Goal: Task Accomplishment & Management: Manage account settings

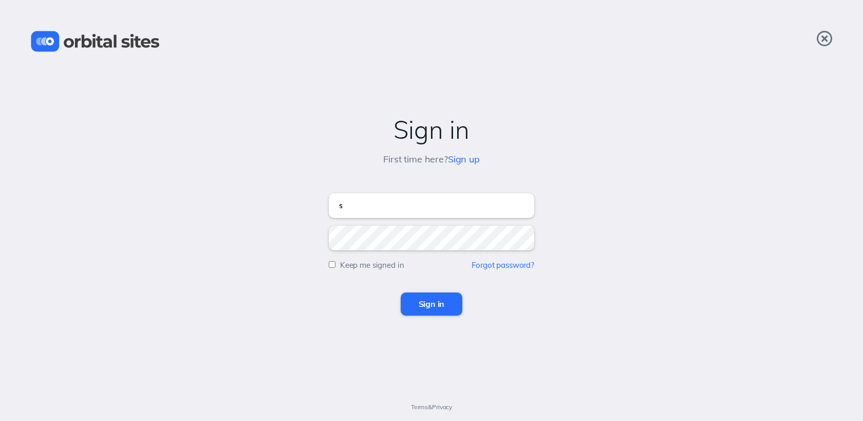
type input "[EMAIL_ADDRESS][DOMAIN_NAME]"
click at [400, 292] on input "Sign in" at bounding box center [431, 303] width 62 height 23
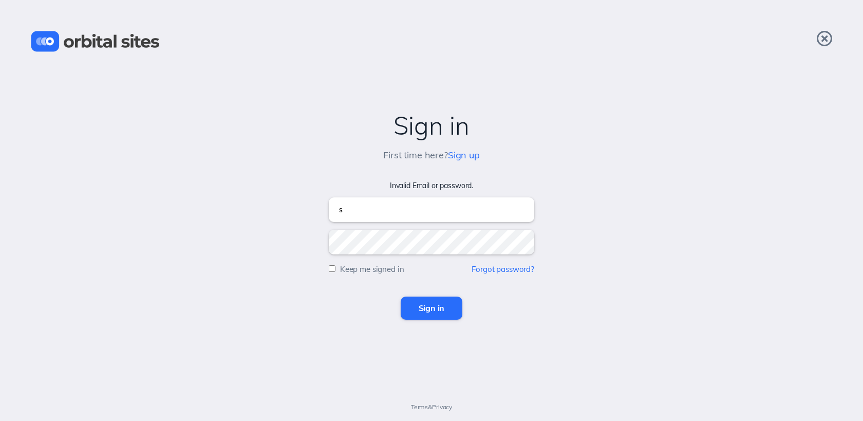
type input "[EMAIL_ADDRESS][DOMAIN_NAME]"
click at [400, 296] on input "Sign in" at bounding box center [431, 307] width 62 height 23
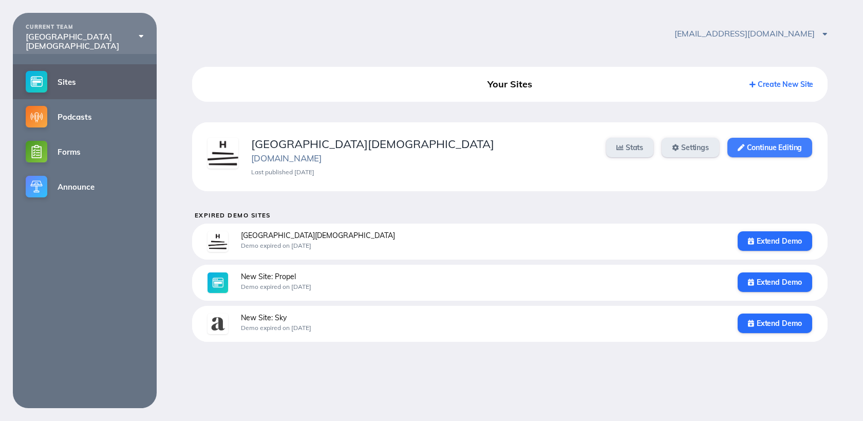
click at [752, 146] on link "Continue Editing" at bounding box center [769, 148] width 85 height 20
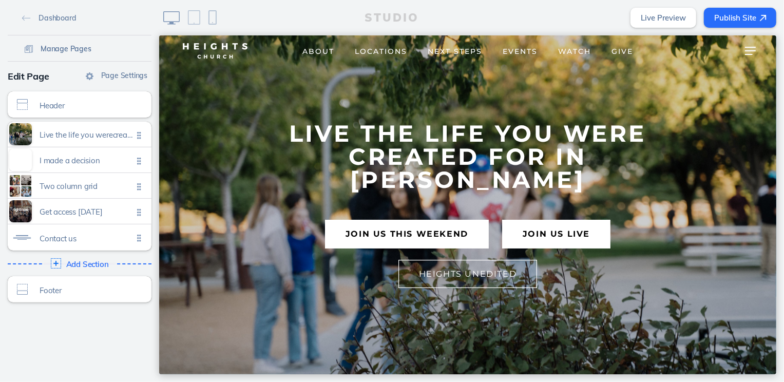
click at [77, 49] on span "Manage Pages" at bounding box center [66, 48] width 51 height 9
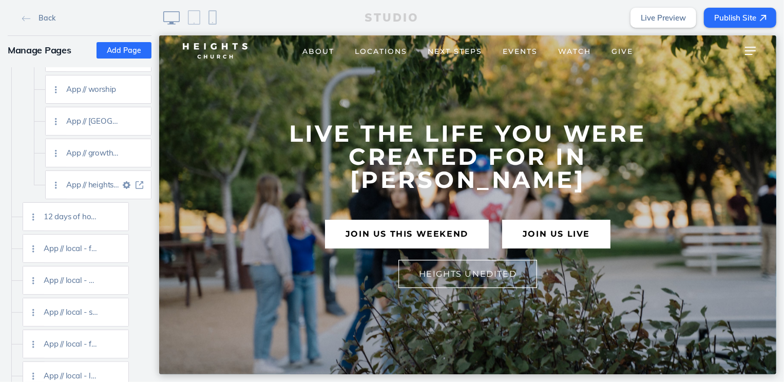
scroll to position [1784, 0]
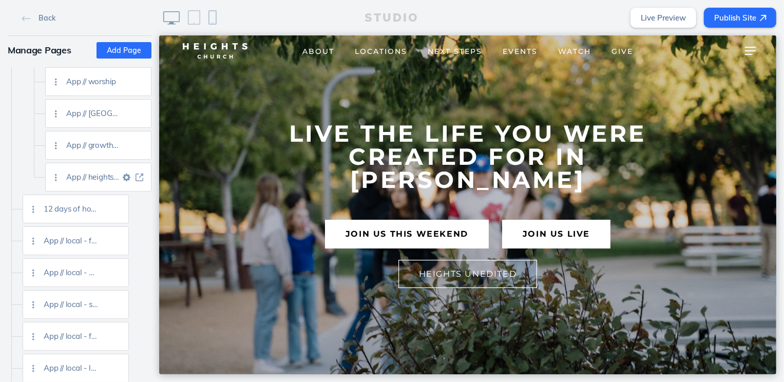
click at [139, 176] on img at bounding box center [140, 178] width 8 height 8
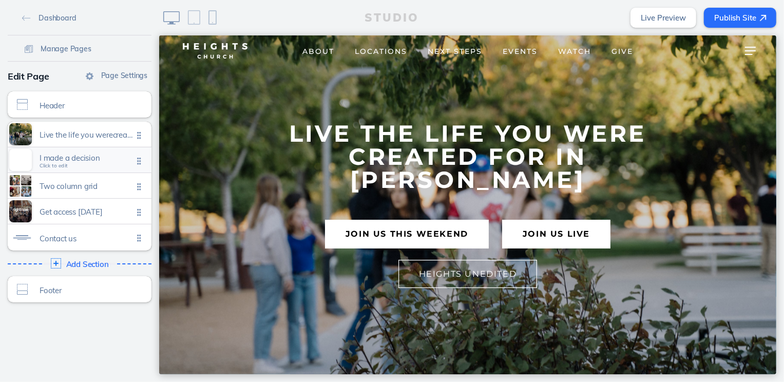
click at [94, 172] on div "I made a decision Click to edit" at bounding box center [80, 159] width 144 height 25
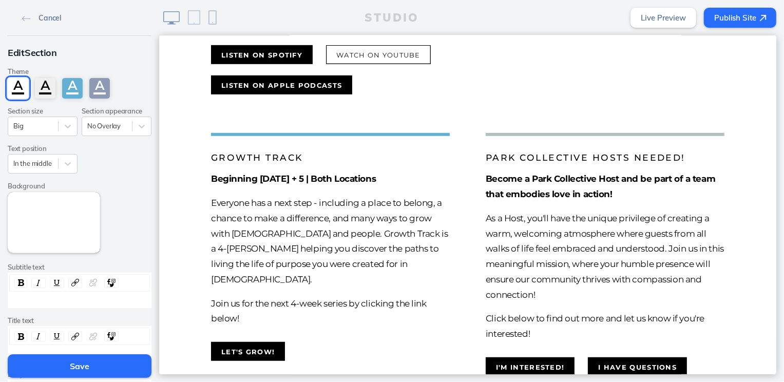
click at [47, 17] on span "Cancel" at bounding box center [50, 17] width 23 height 9
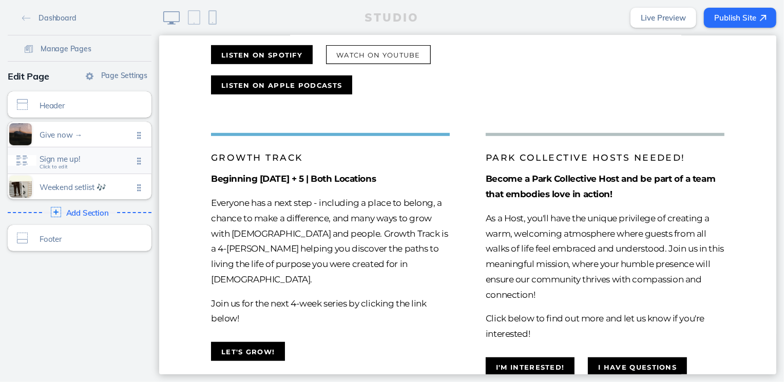
click at [65, 164] on span "Click to edit" at bounding box center [54, 167] width 28 height 6
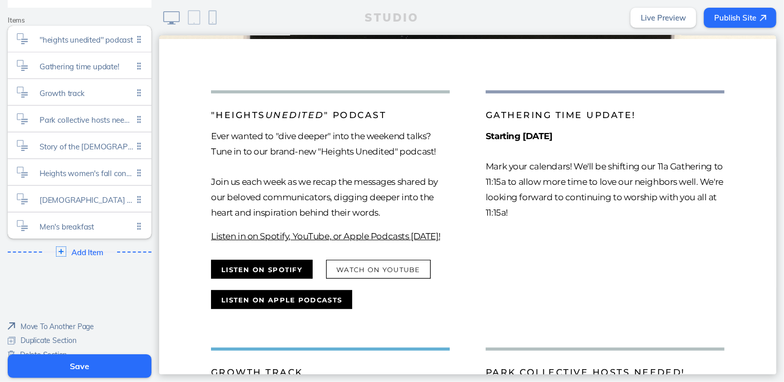
scroll to position [253, 0]
click at [66, 195] on span "Baptism workshop" at bounding box center [86, 196] width 93 height 9
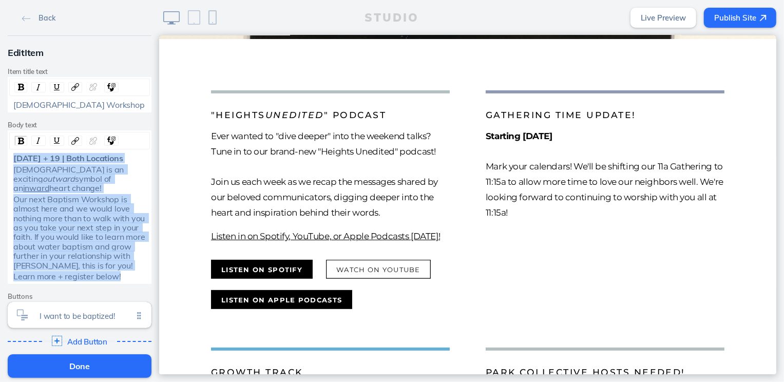
drag, startPoint x: 120, startPoint y: 268, endPoint x: 2, endPoint y: 160, distance: 160.3
click at [2, 160] on div "Edit Item Item title text Baptism Workshop Body text October 18 + 19 | Both Loc…" at bounding box center [79, 198] width 159 height 325
copy div "October 18 + 19 | Both Locations Baptism is an exciting outward symbol of an in…"
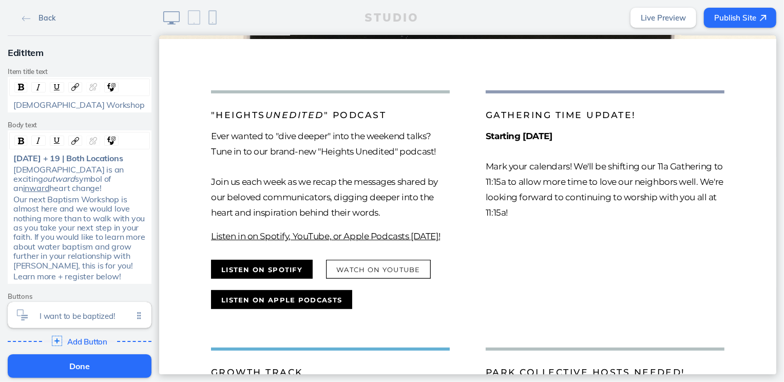
click at [34, 14] on link "Back" at bounding box center [38, 17] width 41 height 15
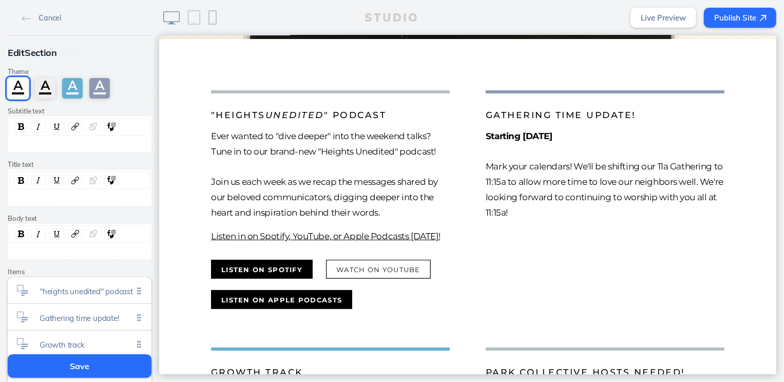
click at [34, 14] on link "Cancel" at bounding box center [41, 17] width 47 height 15
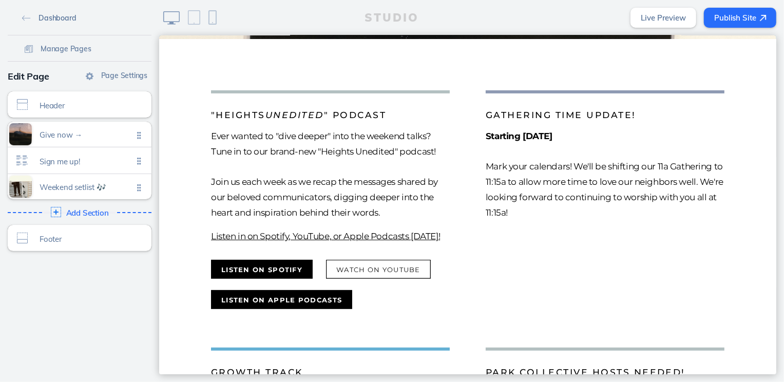
click at [34, 18] on link "Dashboard" at bounding box center [49, 17] width 62 height 15
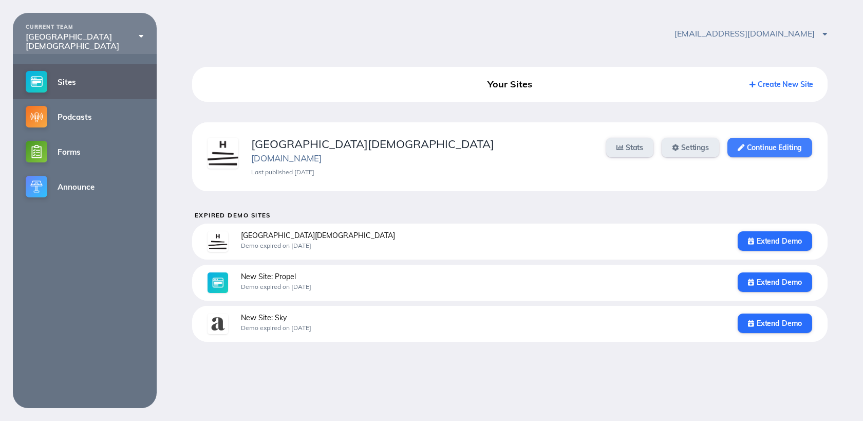
click at [767, 144] on link "Continue Editing" at bounding box center [769, 148] width 85 height 20
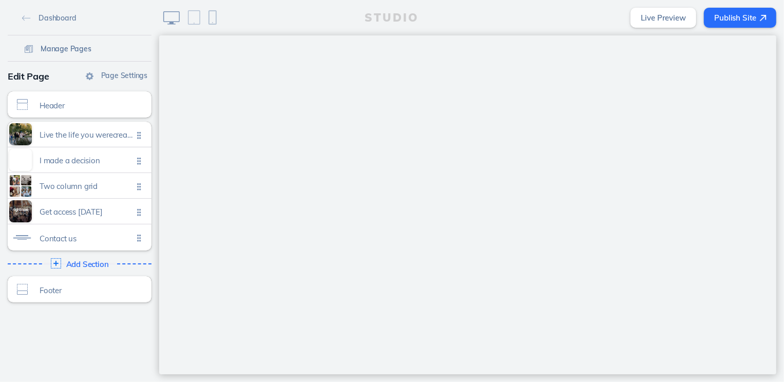
click at [73, 52] on span "Manage Pages" at bounding box center [66, 48] width 51 height 9
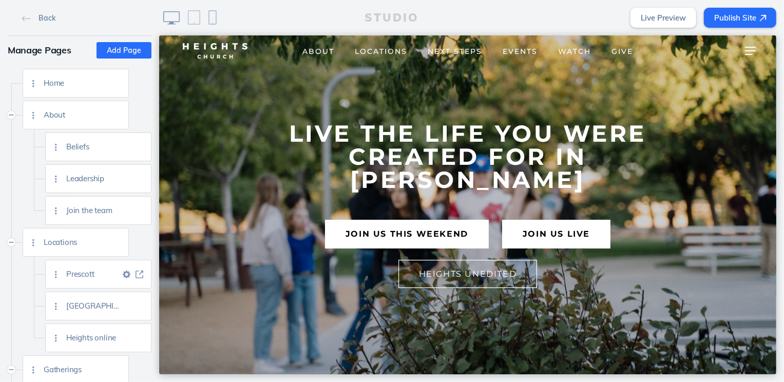
scroll to position [39, 0]
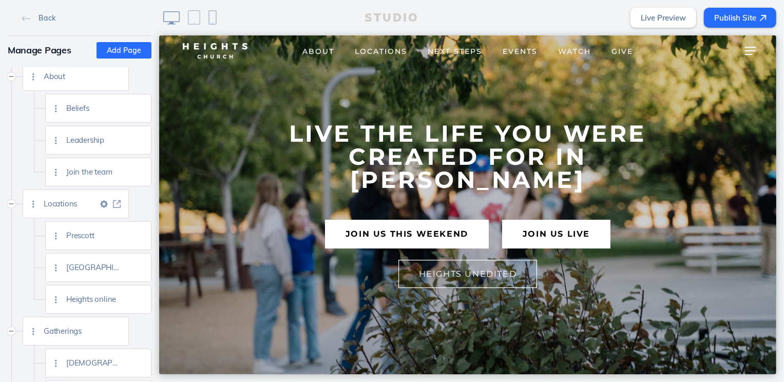
click at [117, 207] on img at bounding box center [117, 204] width 8 height 8
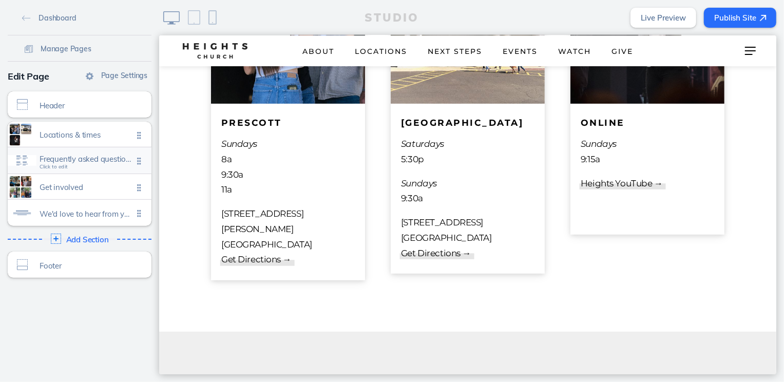
scroll to position [231, 0]
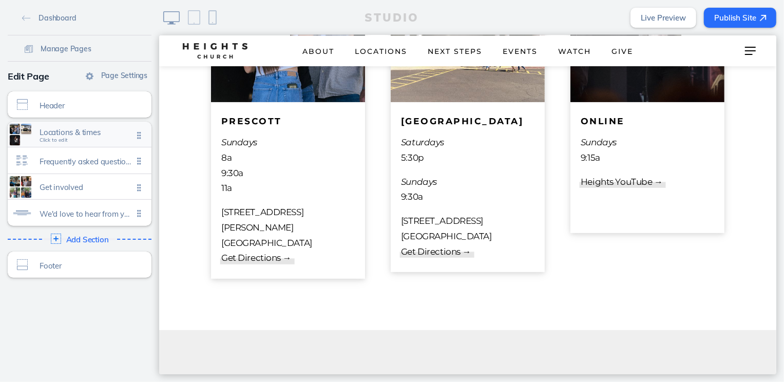
click at [86, 141] on div "Locations & times Click to edit" at bounding box center [80, 134] width 144 height 25
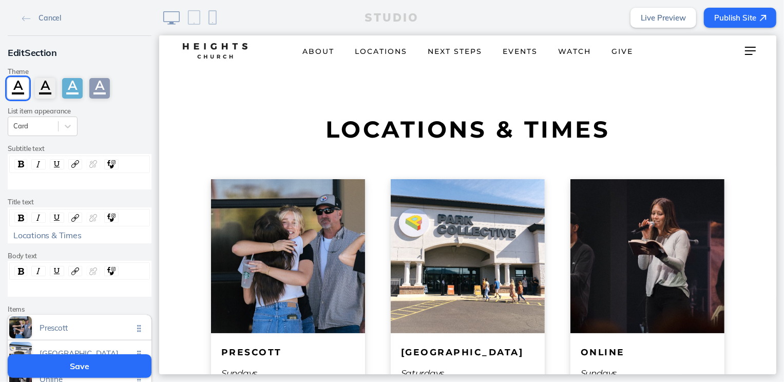
scroll to position [164, 0]
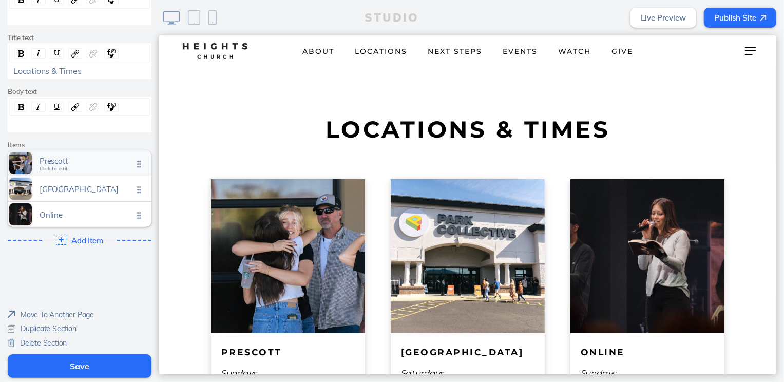
click at [73, 152] on div "Prescott Click to edit" at bounding box center [80, 162] width 144 height 25
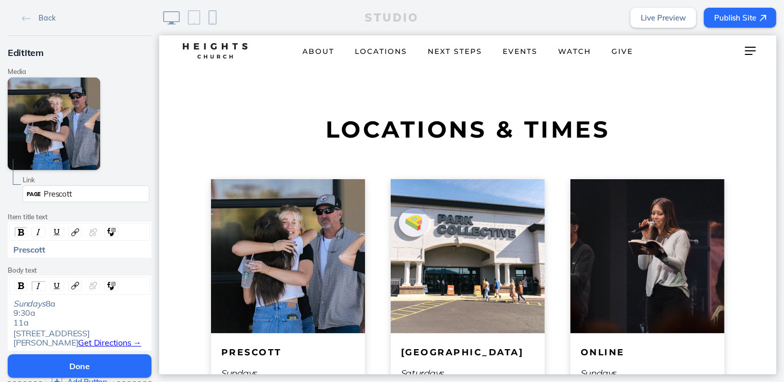
click at [22, 328] on span "8a 9:30a 11a" at bounding box center [34, 312] width 42 height 29
click at [51, 365] on button "Done" at bounding box center [80, 366] width 144 height 24
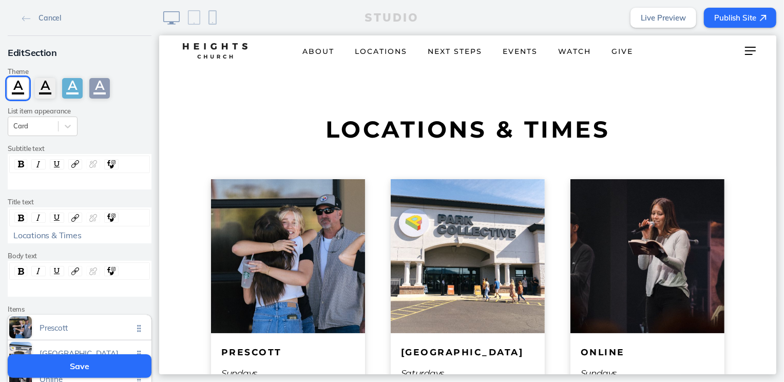
click at [51, 365] on button "Save" at bounding box center [80, 366] width 144 height 24
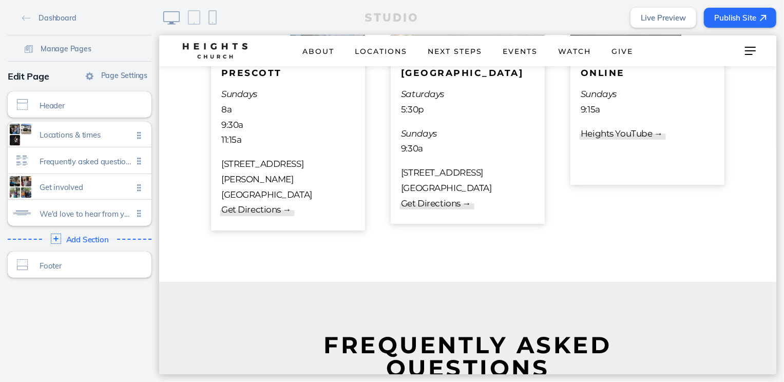
scroll to position [287, 0]
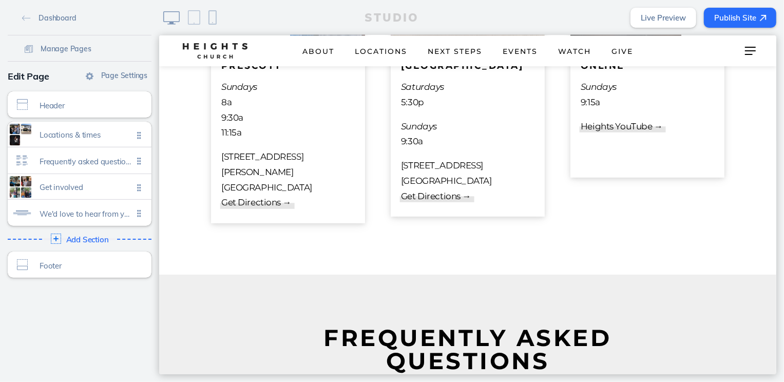
click at [723, 16] on button "Publish Site" at bounding box center [740, 18] width 72 height 20
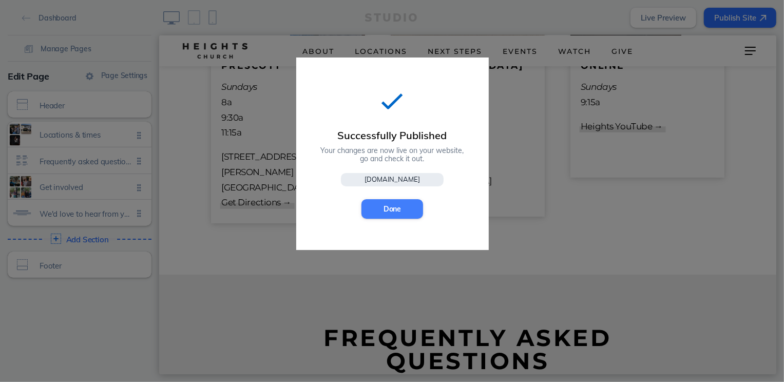
click at [390, 211] on button "Done" at bounding box center [392, 209] width 62 height 20
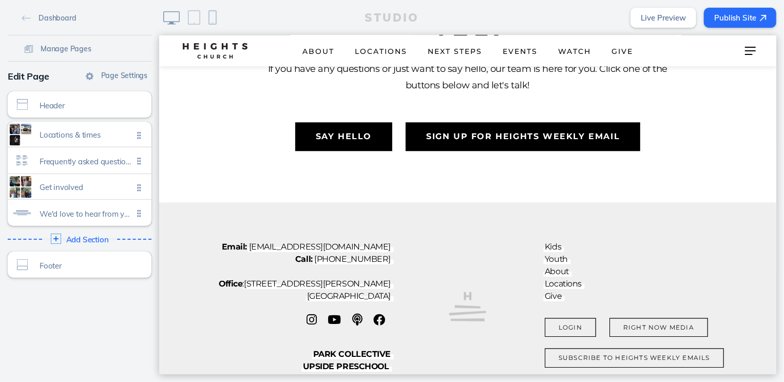
scroll to position [2008, 0]
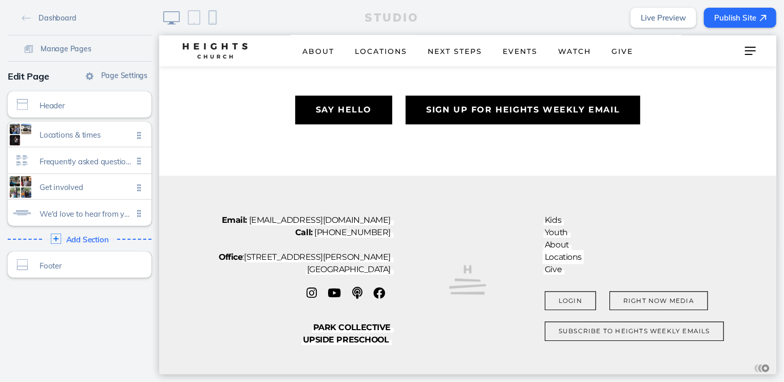
click at [575, 251] on link "Locations" at bounding box center [562, 257] width 37 height 12
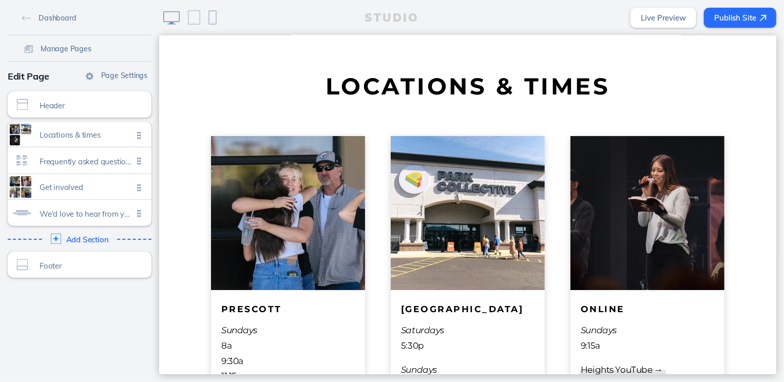
scroll to position [0, 0]
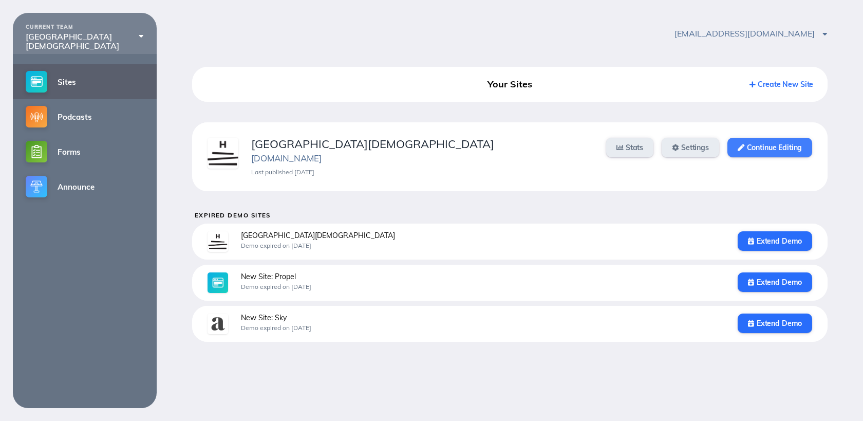
click at [765, 146] on link "Continue Editing" at bounding box center [769, 148] width 85 height 20
drag, startPoint x: 767, startPoint y: 146, endPoint x: 759, endPoint y: 143, distance: 7.6
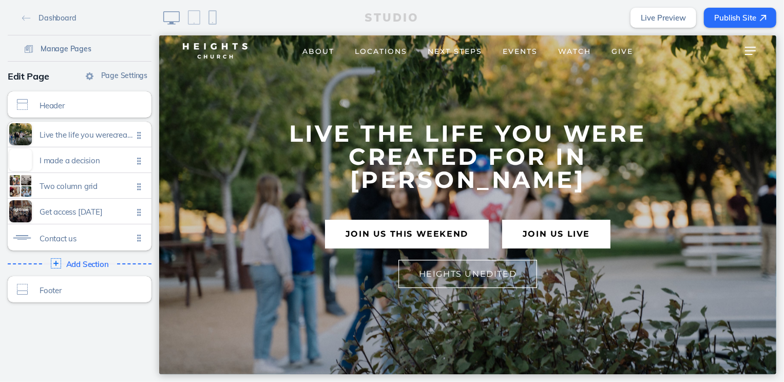
click at [73, 52] on span "Manage Pages" at bounding box center [66, 48] width 51 height 9
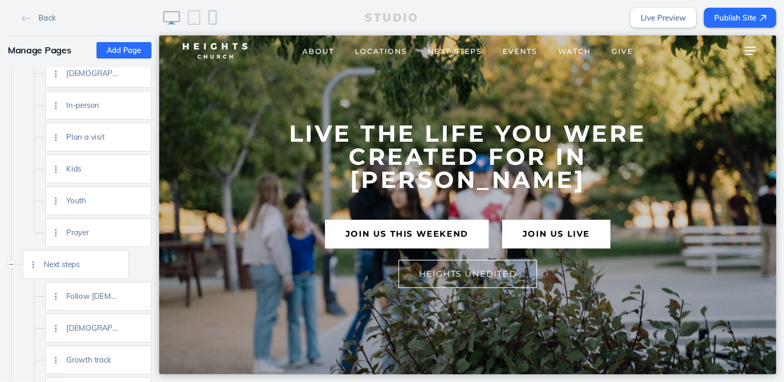
scroll to position [328, 0]
click at [139, 204] on img at bounding box center [140, 202] width 8 height 8
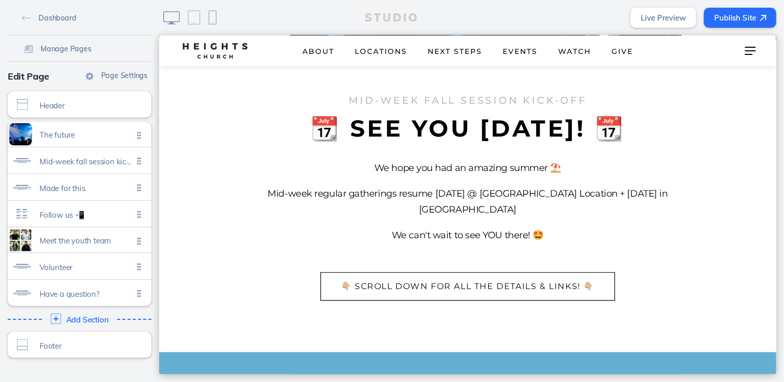
scroll to position [335, 0]
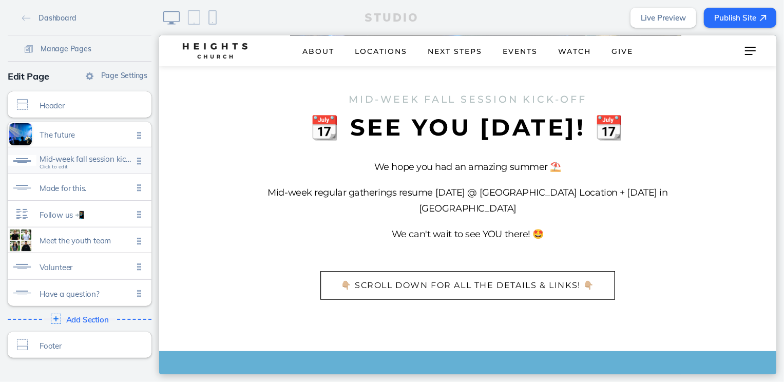
click at [94, 165] on span "Mid-week fall session kick-off Click to edit" at bounding box center [86, 161] width 93 height 9
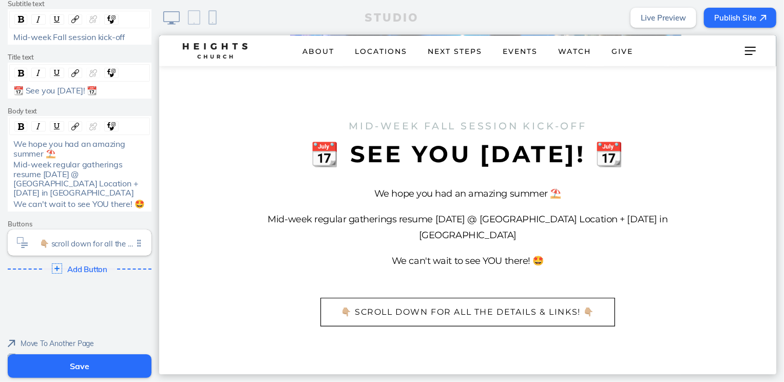
scroll to position [164, 0]
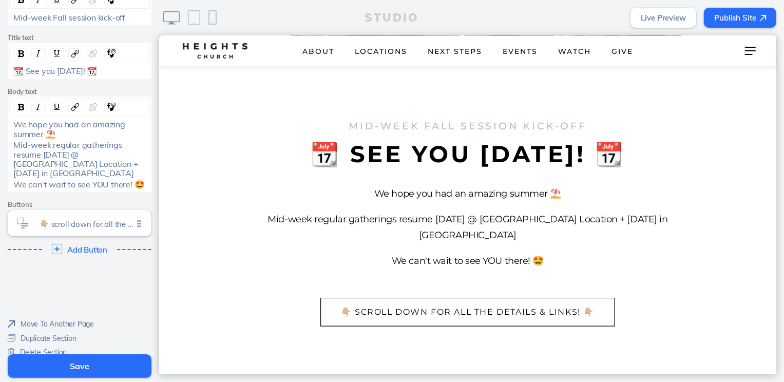
click at [69, 319] on span "Move To Another Page" at bounding box center [57, 323] width 73 height 9
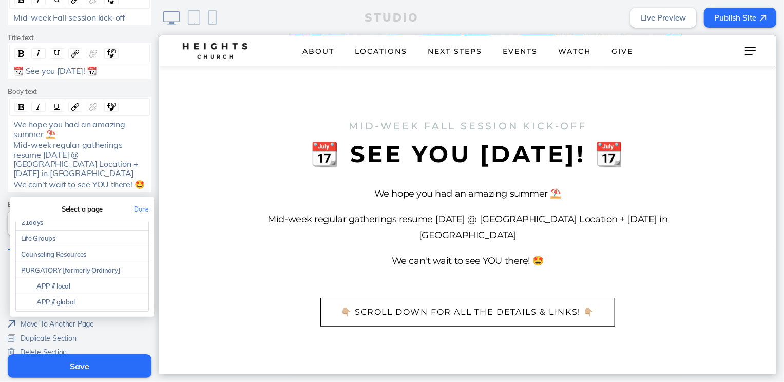
scroll to position [1408, 0]
click at [114, 261] on link "PURGATORY [formerly Ordinary]" at bounding box center [82, 269] width 132 height 16
click at [147, 198] on button "Done" at bounding box center [141, 209] width 25 height 23
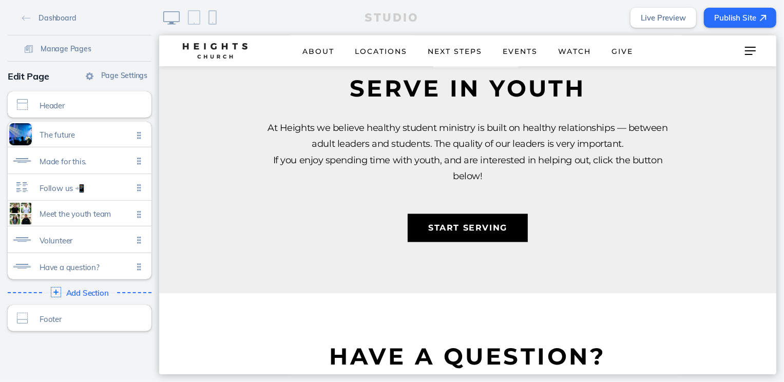
scroll to position [1705, 0]
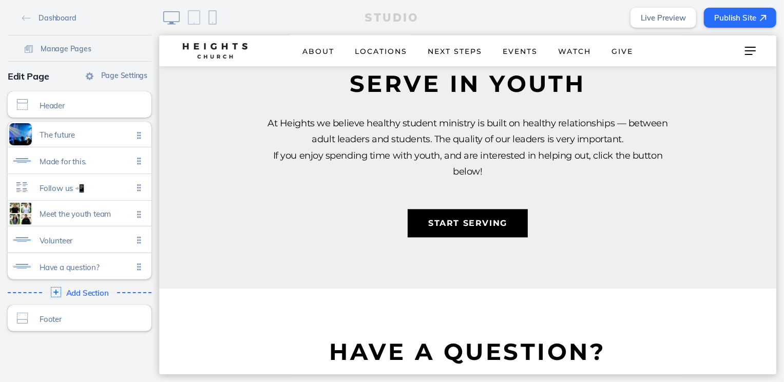
click at [751, 16] on button "Publish Site" at bounding box center [740, 18] width 72 height 20
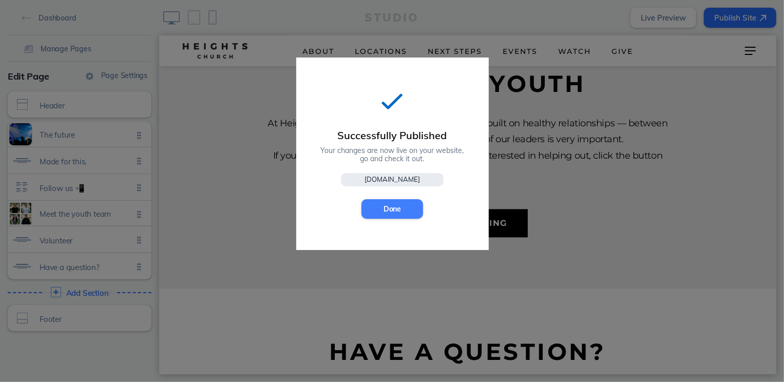
click at [387, 212] on button "Done" at bounding box center [392, 209] width 62 height 20
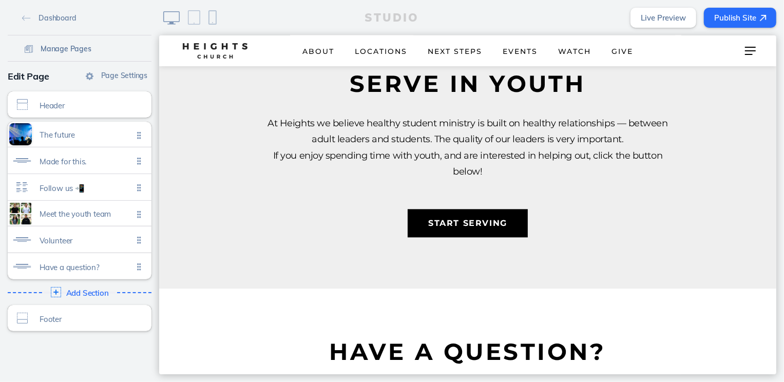
click at [72, 52] on span "Manage Pages" at bounding box center [66, 48] width 51 height 9
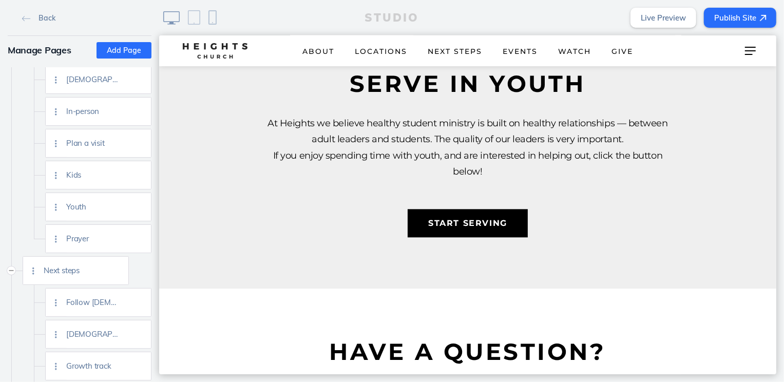
scroll to position [326, 0]
click at [141, 170] on img at bounding box center [140, 172] width 8 height 8
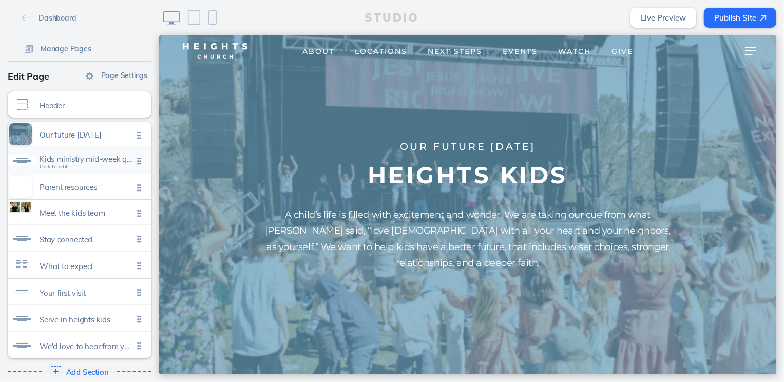
click at [109, 166] on div "Kids ministry mid-week gatherings Click to edit" at bounding box center [80, 160] width 144 height 26
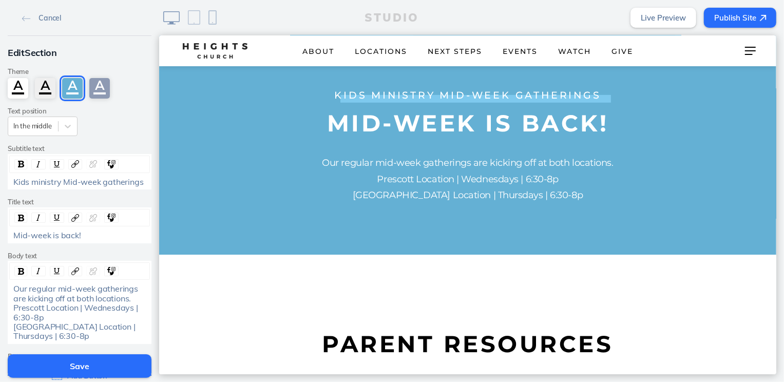
scroll to position [135, 0]
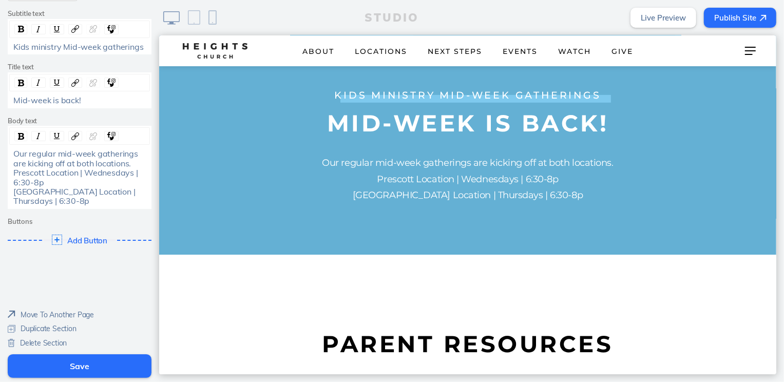
click at [81, 317] on span "Move To Another Page" at bounding box center [57, 314] width 73 height 9
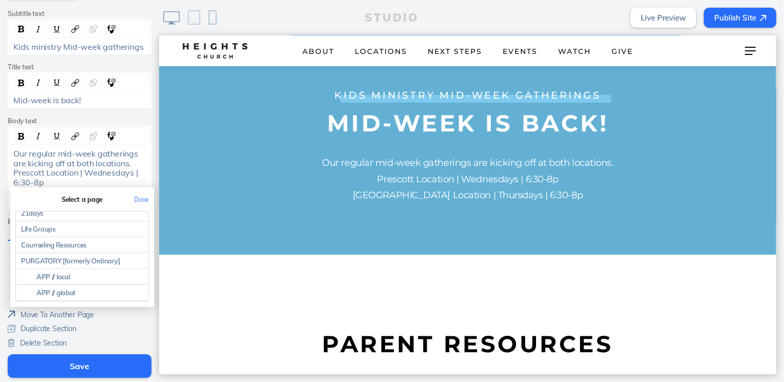
scroll to position [1408, 0]
click at [74, 256] on link "PURGATORY [formerly Ordinary]" at bounding box center [82, 260] width 132 height 16
click at [139, 200] on button "Done" at bounding box center [141, 199] width 25 height 23
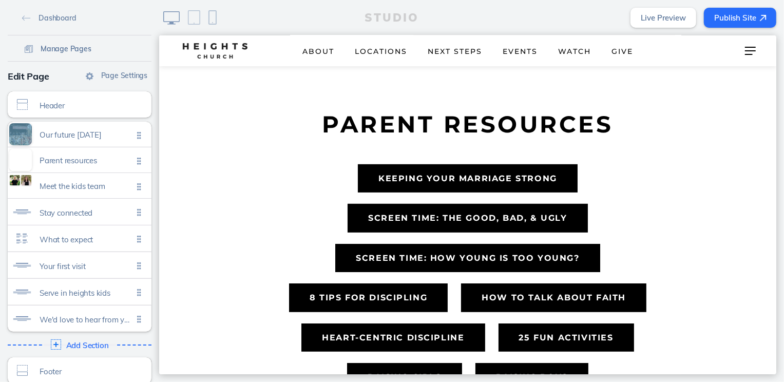
click at [75, 44] on span "Manage Pages" at bounding box center [66, 48] width 51 height 9
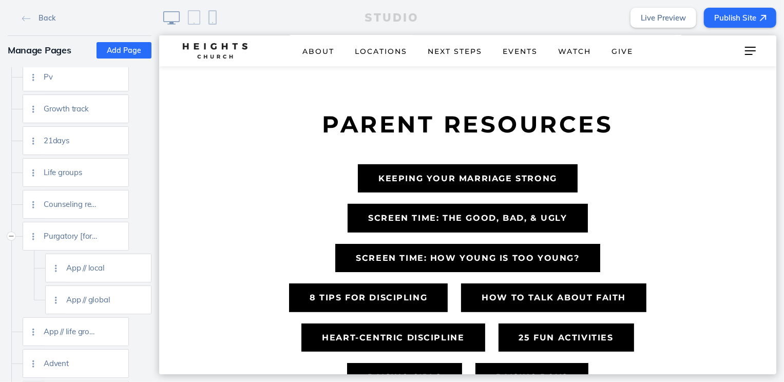
scroll to position [2747, 0]
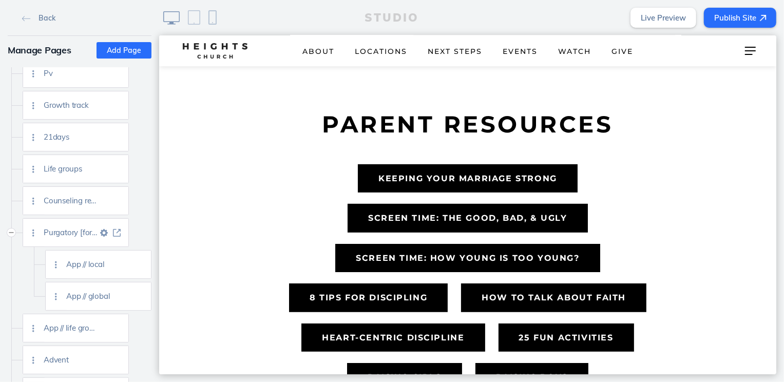
click at [116, 231] on img at bounding box center [117, 233] width 8 height 8
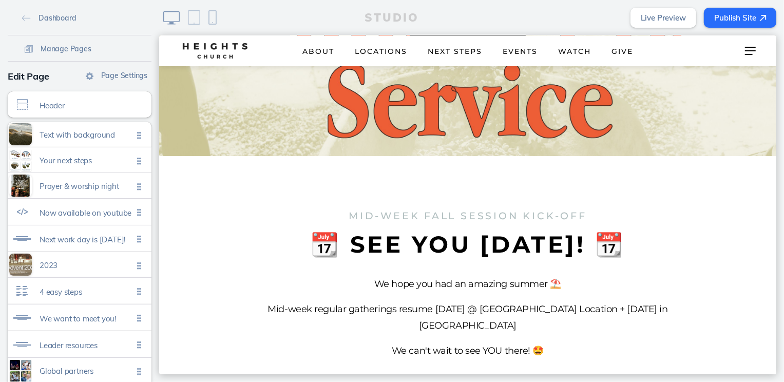
scroll to position [14713, 0]
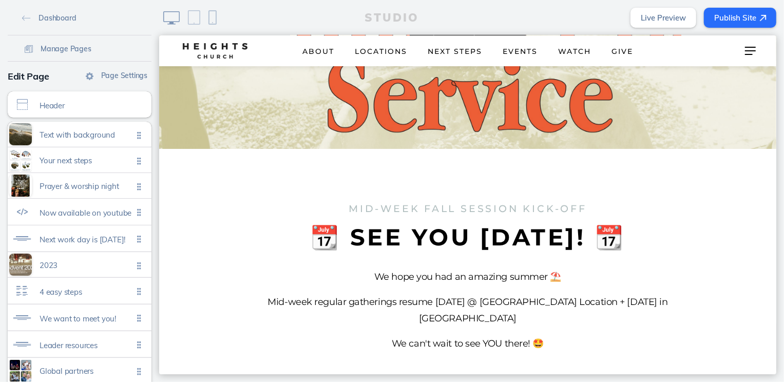
click at [715, 148] on section "Mid-week Fall session kick-off 📆 See you [DATE]! 📆 We hope you had an amazing s…" at bounding box center [467, 304] width 617 height 312
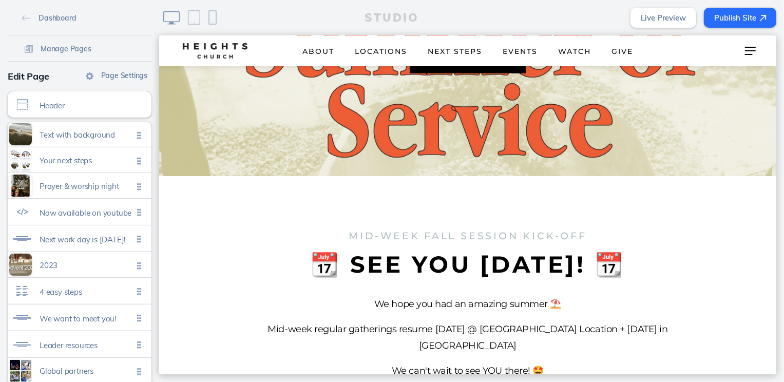
scroll to position [14693, 0]
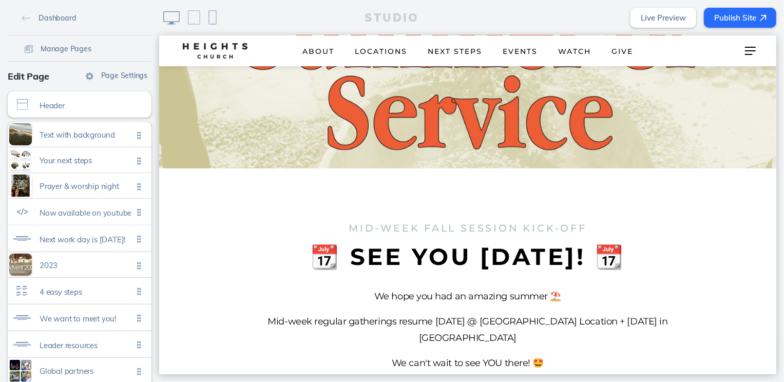
click at [551, 244] on p "📆 See you [DATE]! 📆" at bounding box center [467, 255] width 411 height 23
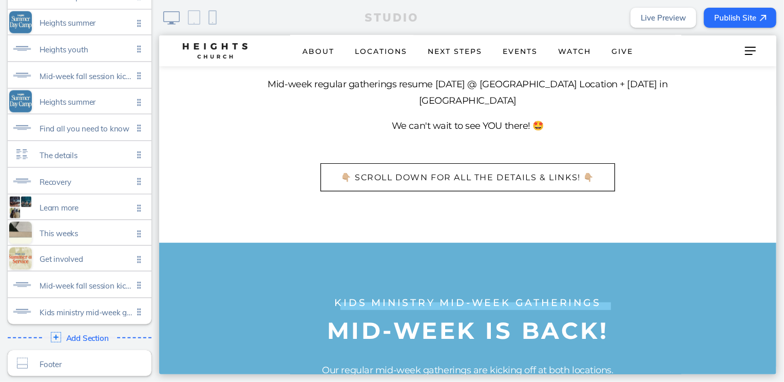
scroll to position [14939, 0]
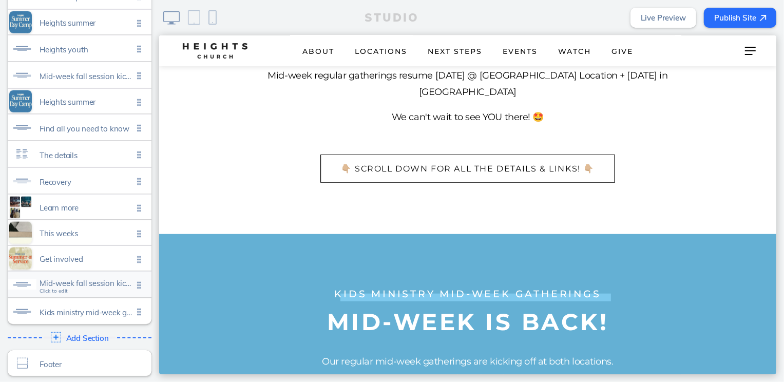
click at [65, 282] on span "Mid-week fall session kick-off" at bounding box center [86, 283] width 93 height 9
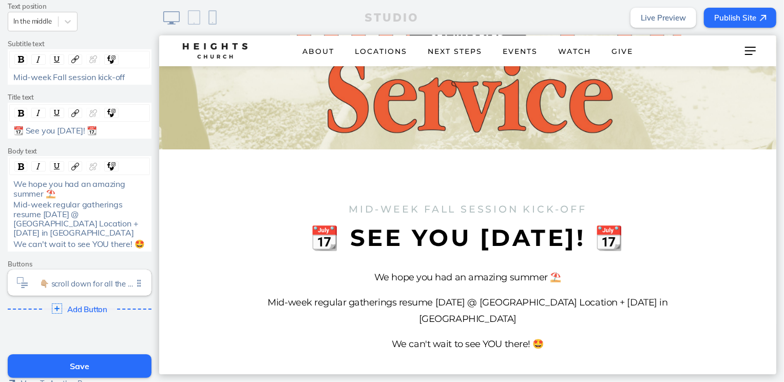
scroll to position [164, 0]
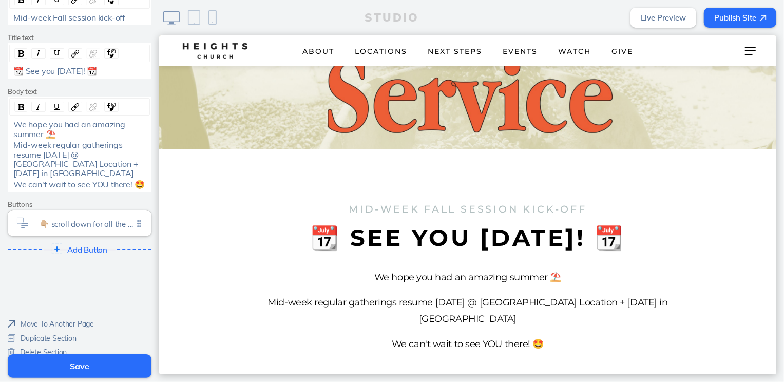
click at [57, 334] on span "Duplicate Section" at bounding box center [49, 338] width 56 height 9
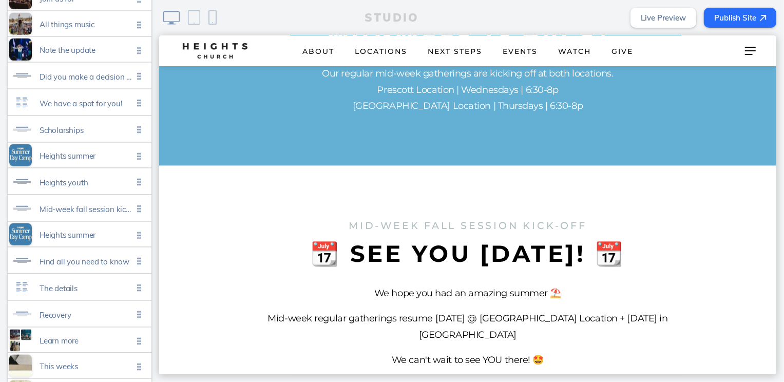
scroll to position [763, 0]
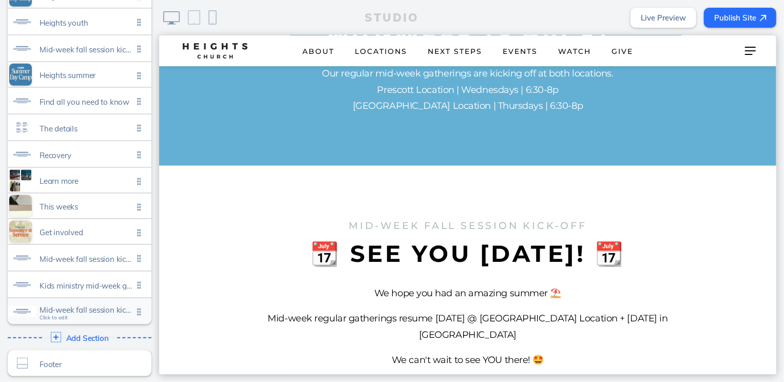
click at [70, 308] on span "Mid-week fall session kick-off" at bounding box center [86, 310] width 93 height 9
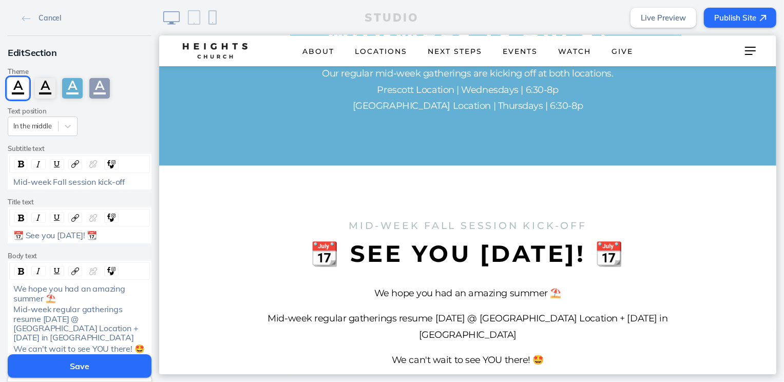
drag, startPoint x: 98, startPoint y: 236, endPoint x: 25, endPoint y: 237, distance: 72.4
click at [25, 237] on span "📆 See you [DATE]! 📆" at bounding box center [55, 235] width 84 height 10
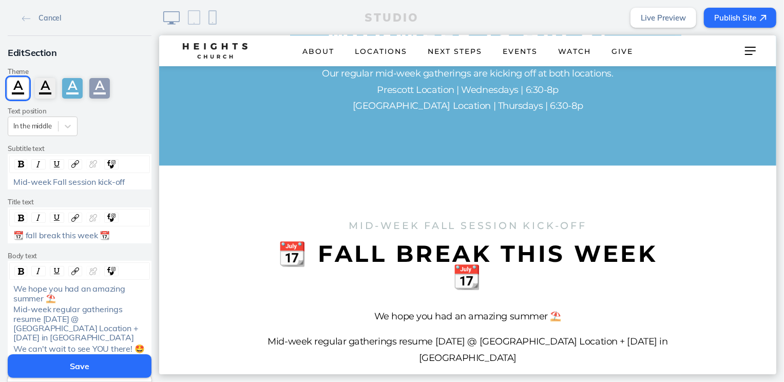
click at [65, 182] on span "Mid-week Fall session kick-off" at bounding box center [68, 182] width 111 height 10
click at [48, 183] on span "See you [DATE]" at bounding box center [43, 182] width 60 height 10
click at [91, 182] on div "See you [DATE]" at bounding box center [79, 181] width 133 height 9
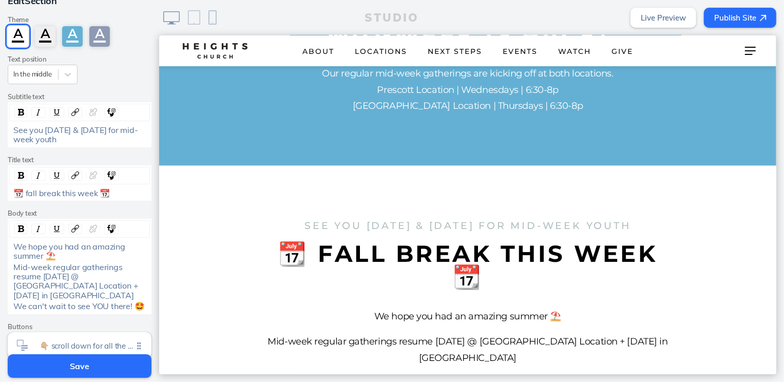
scroll to position [67, 0]
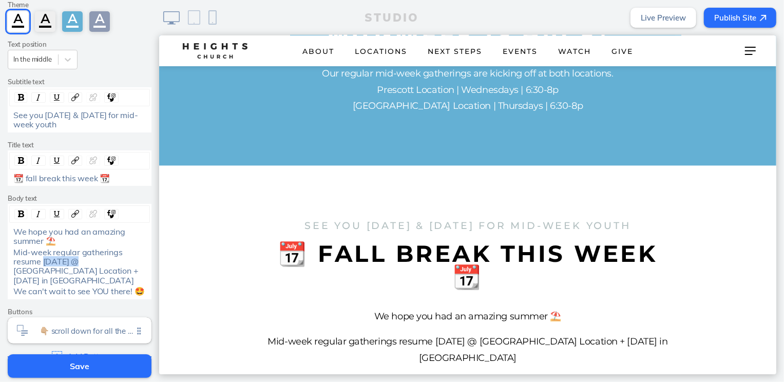
drag, startPoint x: 76, startPoint y: 263, endPoint x: 42, endPoint y: 264, distance: 34.4
click at [42, 264] on span "Mid-week regular gatherings resume [DATE] @ [GEOGRAPHIC_DATA] Location + [DATE]…" at bounding box center [76, 266] width 127 height 39
drag, startPoint x: 86, startPoint y: 270, endPoint x: 55, endPoint y: 275, distance: 31.2
click at [55, 275] on span "Mid-week regular gatherings resume [DATE] @ [GEOGRAPHIC_DATA] Location + [DATE]…" at bounding box center [76, 266] width 127 height 39
drag, startPoint x: 43, startPoint y: 240, endPoint x: 10, endPoint y: 233, distance: 33.8
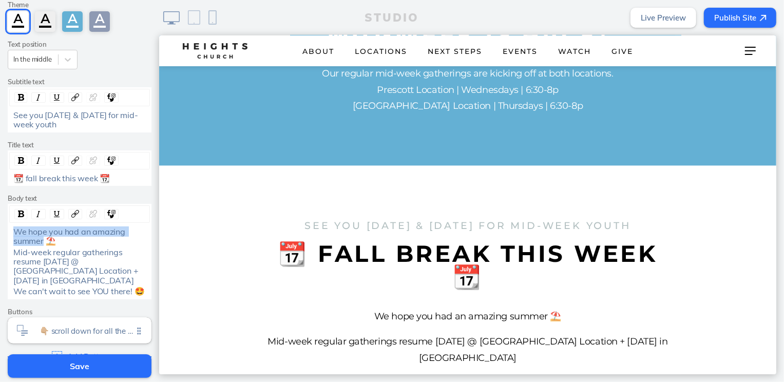
click at [10, 233] on div "We hope you had an amazing summer ⛱️" at bounding box center [80, 236] width 140 height 19
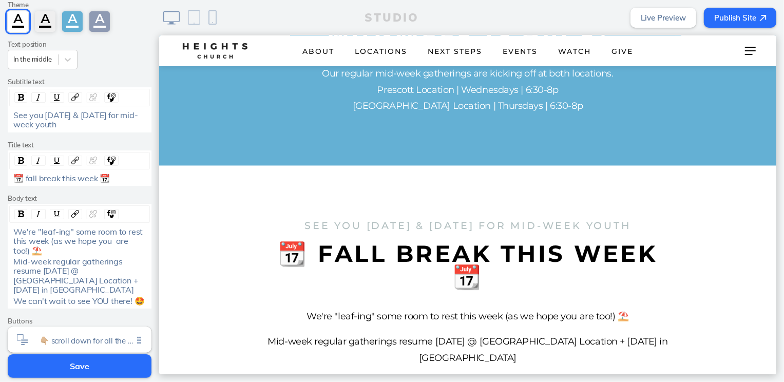
click at [25, 250] on div "We're "leaf-ing" some room to rest this week (as we hope you are too!) ⛱️" at bounding box center [79, 241] width 133 height 28
drag, startPoint x: 22, startPoint y: 251, endPoint x: 12, endPoint y: 251, distance: 9.2
click at [12, 251] on div "We're "leaf-ing" some room to rest this week (as we hope you are too!) 🍂" at bounding box center [80, 241] width 140 height 28
click at [15, 232] on span "We're "leaf-ing" some room to rest this week (as we hope you are too!)" at bounding box center [78, 240] width 131 height 29
click at [89, 334] on span "👇🏼 scroll down for all the details & links! 👇🏼" at bounding box center [86, 338] width 93 height 9
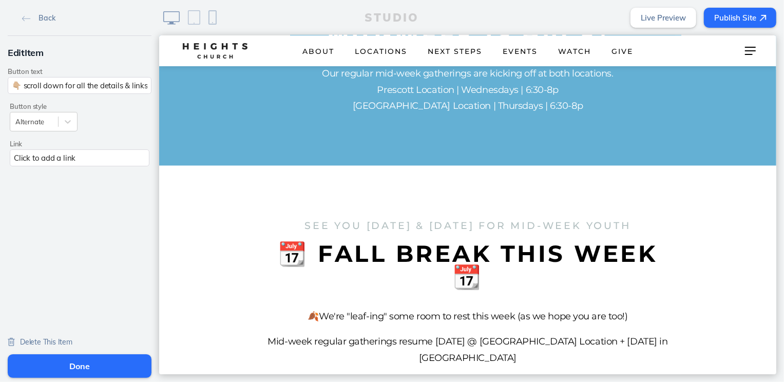
click at [62, 338] on span "Delete This Item" at bounding box center [46, 341] width 52 height 9
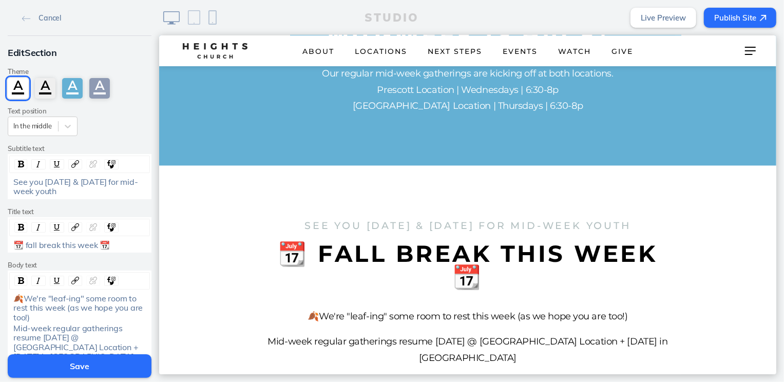
click at [80, 331] on span "Mid-week regular gatherings resume [DATE] @ [GEOGRAPHIC_DATA] Location + [DATE]…" at bounding box center [76, 342] width 127 height 39
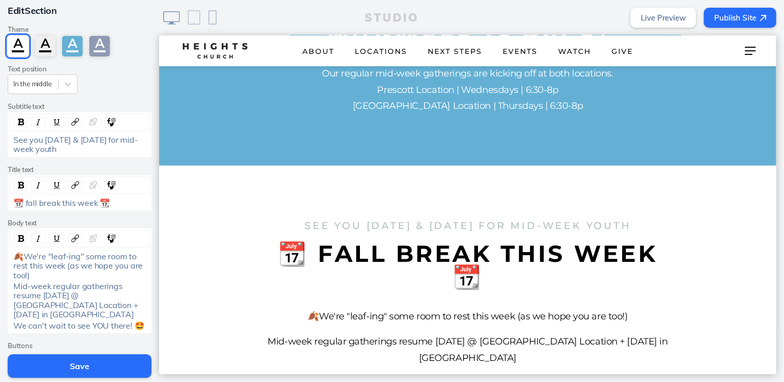
scroll to position [43, 0]
click at [99, 320] on span "We can't wait to see YOU there! 🤩" at bounding box center [78, 325] width 131 height 10
click at [114, 320] on span "We can't wait to see you there! 🤩" at bounding box center [77, 325] width 128 height 10
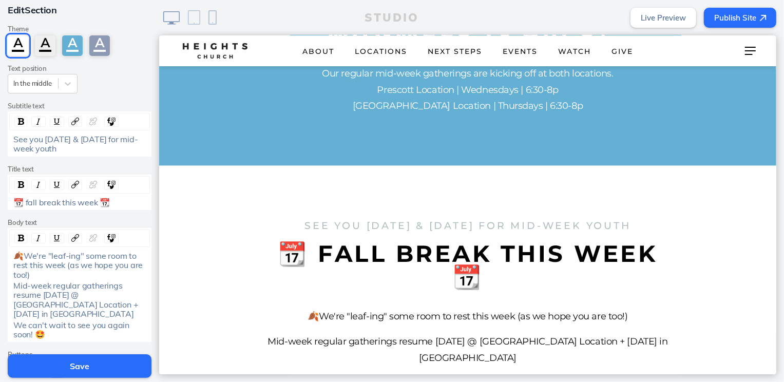
click at [64, 199] on span "📆 fall break this week 📆" at bounding box center [61, 202] width 97 height 10
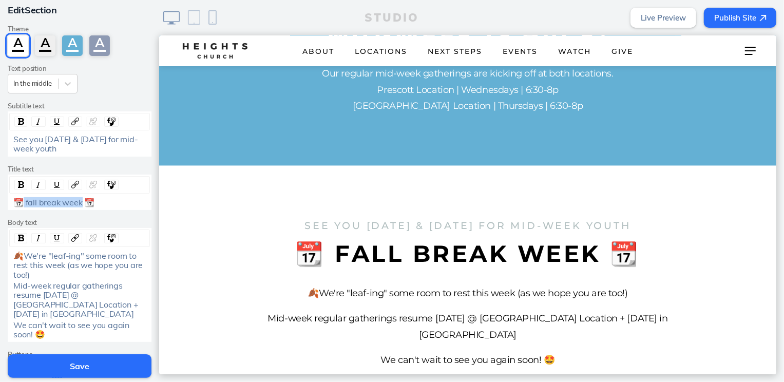
drag, startPoint x: 79, startPoint y: 202, endPoint x: 22, endPoint y: 200, distance: 57.0
click at [22, 200] on span "📆 fall break week 📆" at bounding box center [53, 202] width 81 height 10
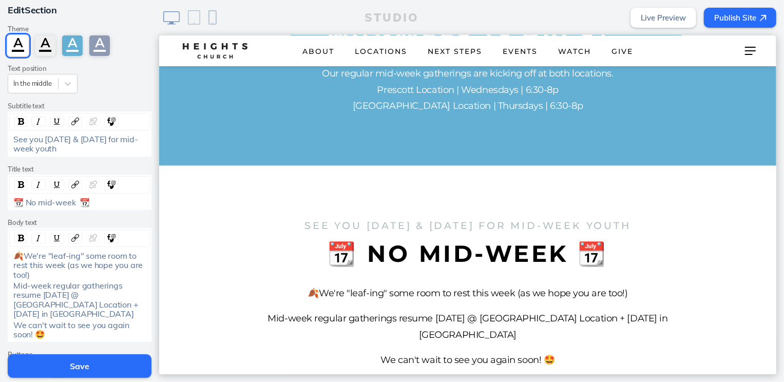
click at [29, 202] on span "📆 No mid-week 📆" at bounding box center [51, 202] width 77 height 10
click at [71, 202] on span "🚫 no mid-week 📆" at bounding box center [50, 202] width 75 height 10
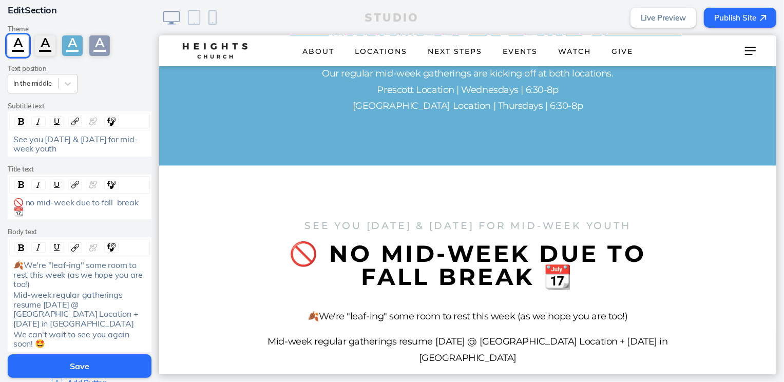
click at [73, 202] on span "🚫 no mid-week due to fall break 📆" at bounding box center [77, 207] width 129 height 20
drag, startPoint x: 58, startPoint y: 147, endPoint x: 8, endPoint y: 137, distance: 50.5
click at [8, 137] on div "See you [DATE] & [DATE] for mid-week youth" at bounding box center [80, 133] width 144 height 45
drag, startPoint x: 75, startPoint y: 203, endPoint x: 25, endPoint y: 200, distance: 49.9
click at [25, 200] on span "🚫 no mid-week due to fall break 📆" at bounding box center [77, 207] width 129 height 20
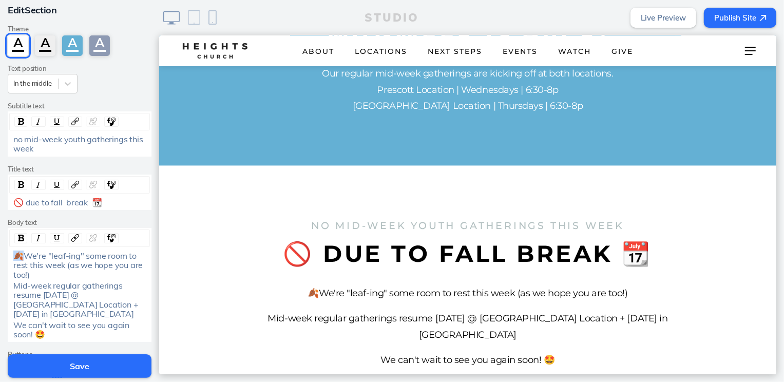
drag, startPoint x: 23, startPoint y: 255, endPoint x: 9, endPoint y: 255, distance: 14.4
click at [9, 255] on div "🍂We're "leaf-ing" some room to rest this week (as we hope you are too!) Mid-wee…" at bounding box center [80, 285] width 144 height 114
copy span "🍂W"
drag, startPoint x: 20, startPoint y: 203, endPoint x: 3, endPoint y: 202, distance: 17.0
click at [3, 202] on div "Edit Section Theme A A A A Text position In the middle Subtitle text no mid-wee…" at bounding box center [79, 192] width 159 height 399
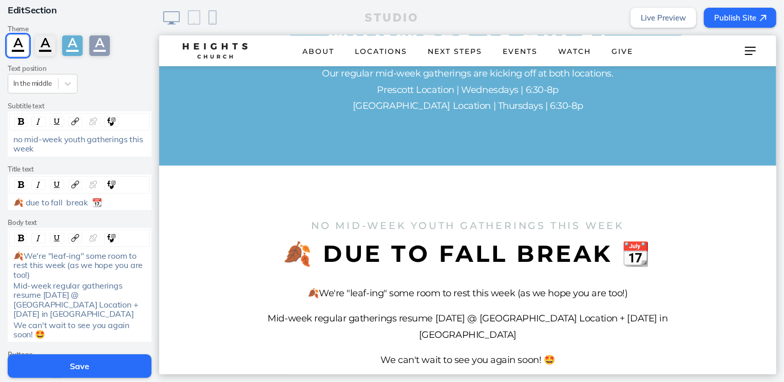
click at [20, 257] on span "🍂We're "leaf-ing" some room to rest this week (as we hope you are too!)" at bounding box center [78, 265] width 131 height 29
click at [132, 255] on span "😎 We're "leaf-ing" some room to rest this week (as we hope you are too!)" at bounding box center [78, 265] width 131 height 29
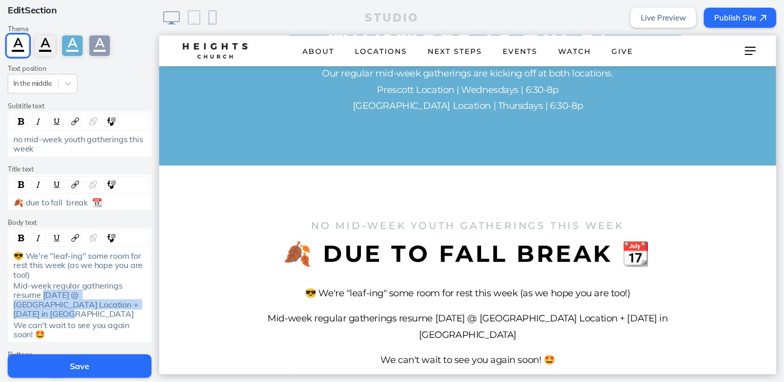
drag, startPoint x: 125, startPoint y: 302, endPoint x: 44, endPoint y: 298, distance: 80.7
click at [44, 298] on span "Mid-week regular gatherings resume [DATE] @ [GEOGRAPHIC_DATA] Location + [DATE]…" at bounding box center [76, 299] width 127 height 39
click at [22, 239] on img "rdw-inline-control" at bounding box center [21, 238] width 6 height 7
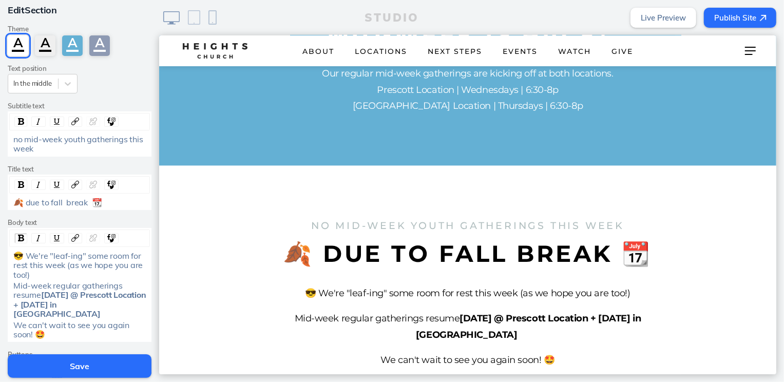
click at [72, 288] on span "Mid-week regular gatherings resume" at bounding box center [68, 290] width 111 height 20
click at [91, 370] on button "Save" at bounding box center [80, 366] width 144 height 24
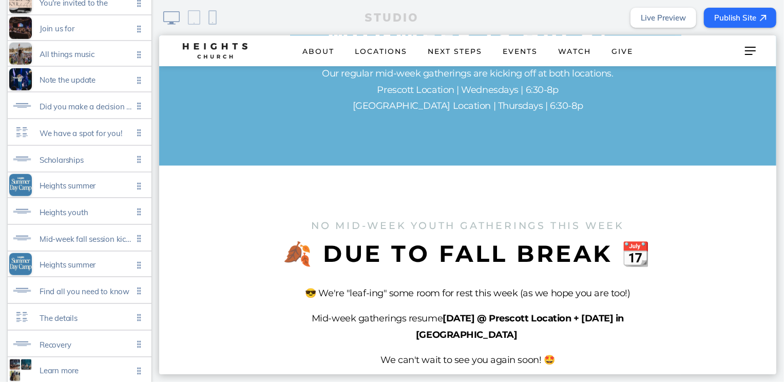
scroll to position [763, 0]
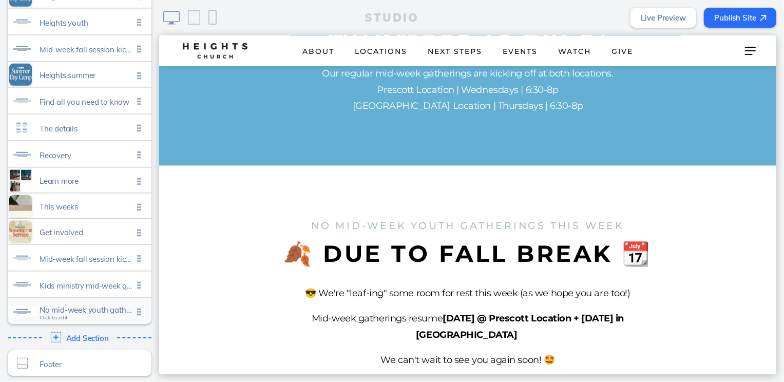
click at [107, 306] on span "No mid-week youth gatherings this week" at bounding box center [86, 310] width 93 height 9
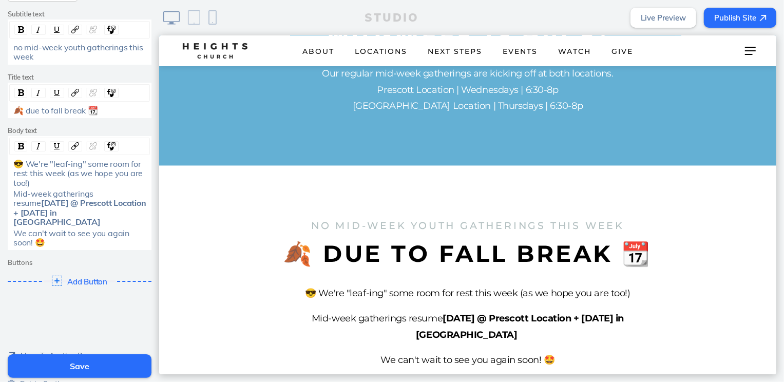
scroll to position [166, 0]
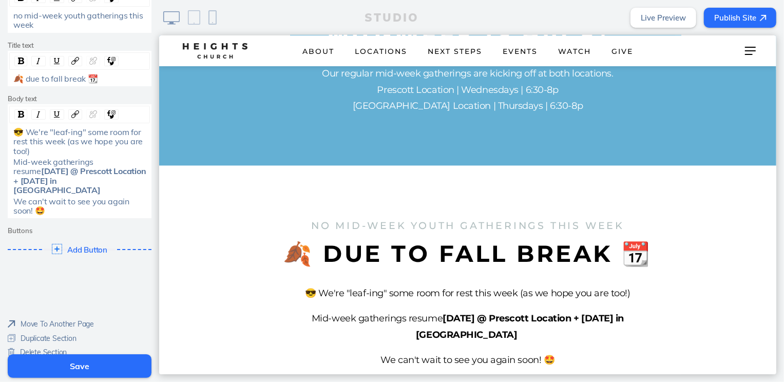
click at [65, 319] on span "Move To Another Page" at bounding box center [57, 323] width 73 height 9
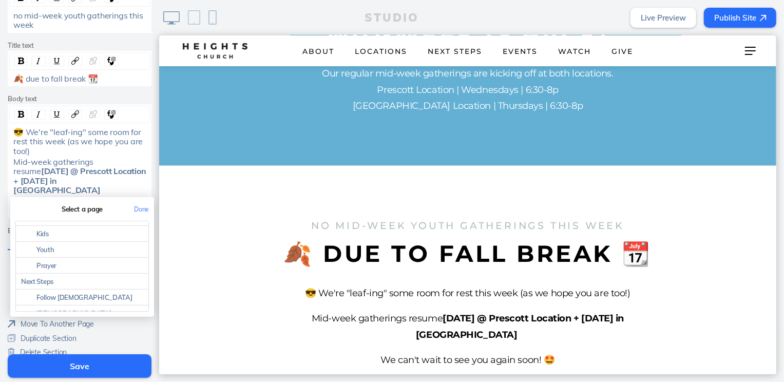
scroll to position [195, 0]
click at [82, 250] on link "Youth" at bounding box center [82, 258] width 132 height 16
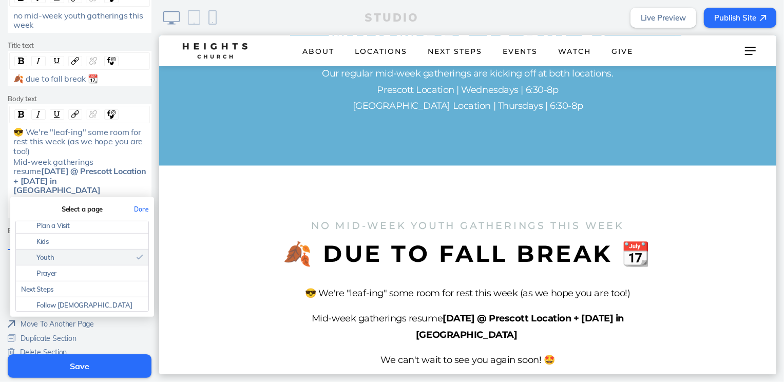
click at [143, 198] on button "Done" at bounding box center [141, 209] width 25 height 23
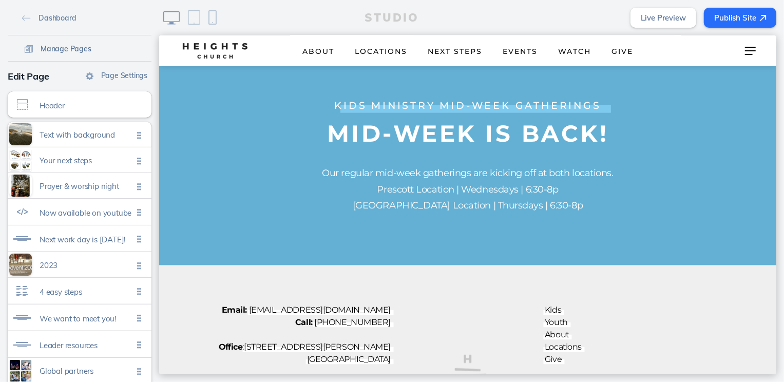
click at [73, 47] on span "Manage Pages" at bounding box center [66, 48] width 51 height 9
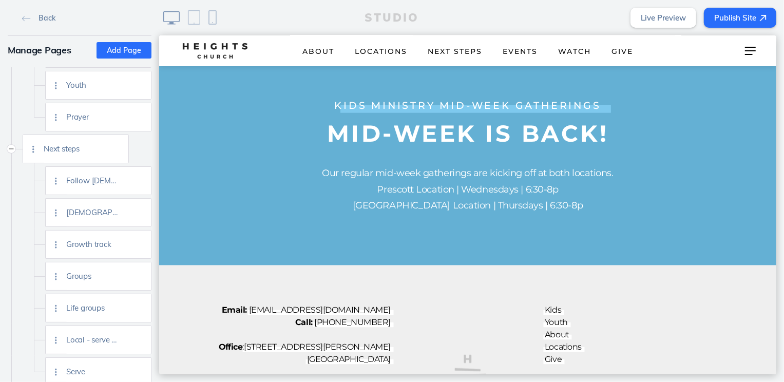
scroll to position [434, 0]
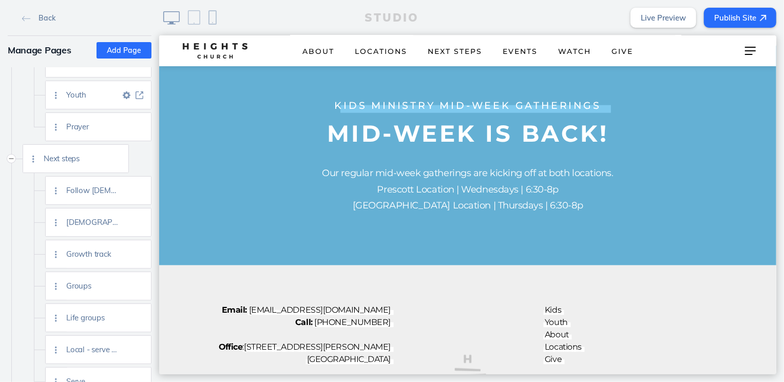
click at [139, 92] on img at bounding box center [140, 95] width 8 height 8
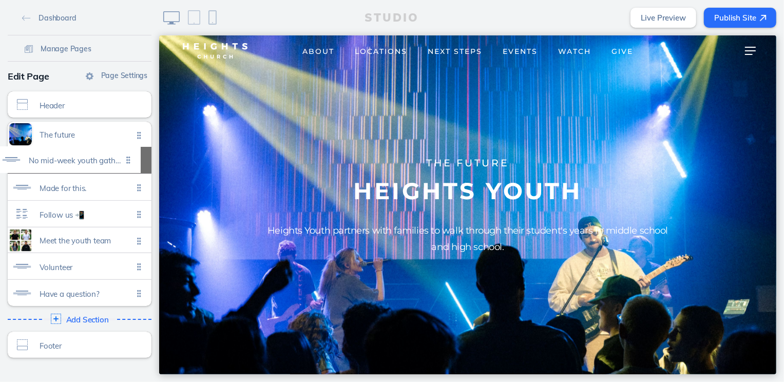
drag, startPoint x: 139, startPoint y: 295, endPoint x: 128, endPoint y: 161, distance: 134.4
click at [128, 161] on ul "The future Click to edit Made for this. Click to edit Follow us 📲 Click to edit…" at bounding box center [80, 214] width 144 height 184
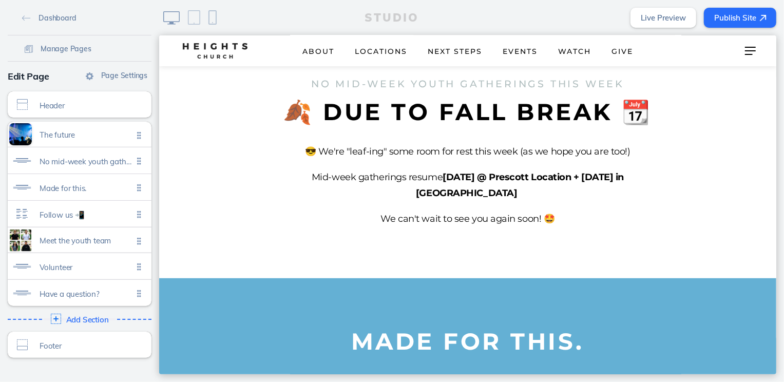
scroll to position [353, 0]
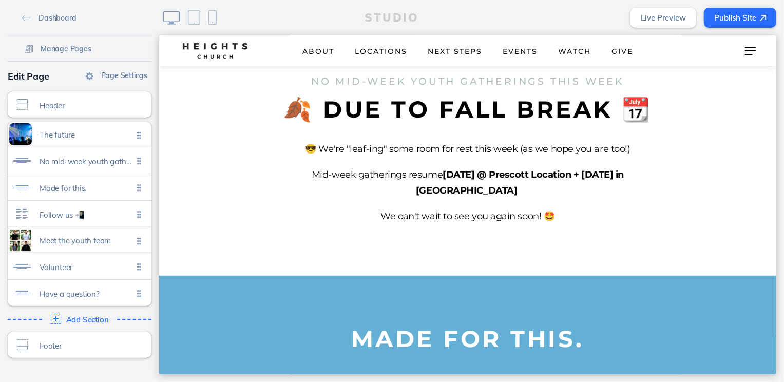
click at [729, 22] on button "Publish Site" at bounding box center [740, 18] width 72 height 20
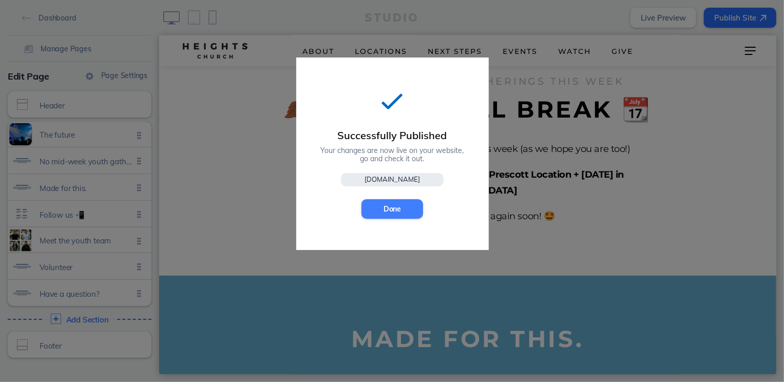
click at [397, 205] on button "Done" at bounding box center [392, 209] width 62 height 20
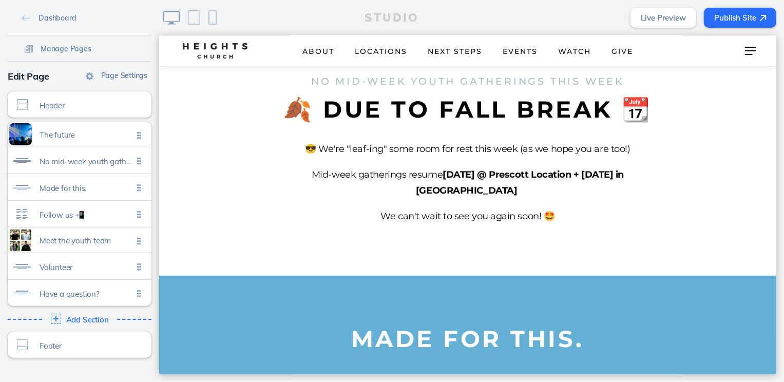
click at [669, 18] on link "Live Preview" at bounding box center [664, 18] width 66 height 20
click at [739, 20] on button "Publish Site" at bounding box center [740, 18] width 72 height 20
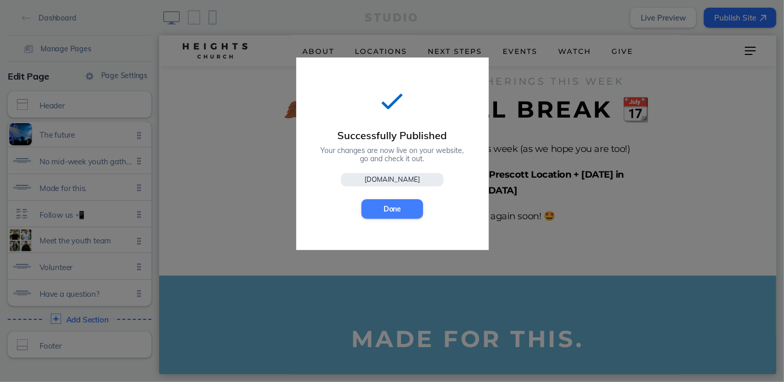
click at [377, 211] on button "Done" at bounding box center [392, 209] width 62 height 20
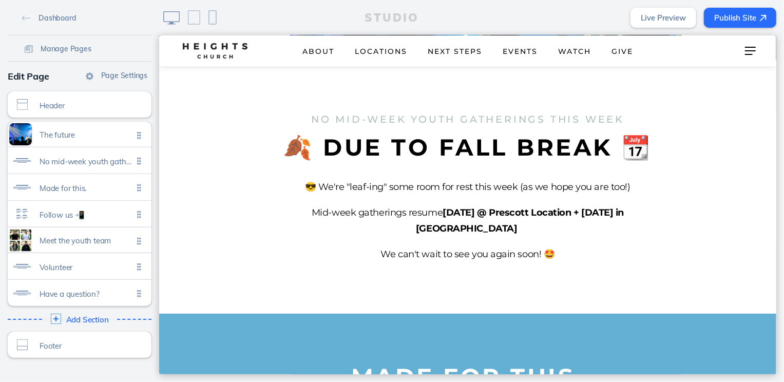
scroll to position [314, 0]
click at [97, 156] on span "No mid-week youth gatherings this week" at bounding box center [86, 159] width 93 height 9
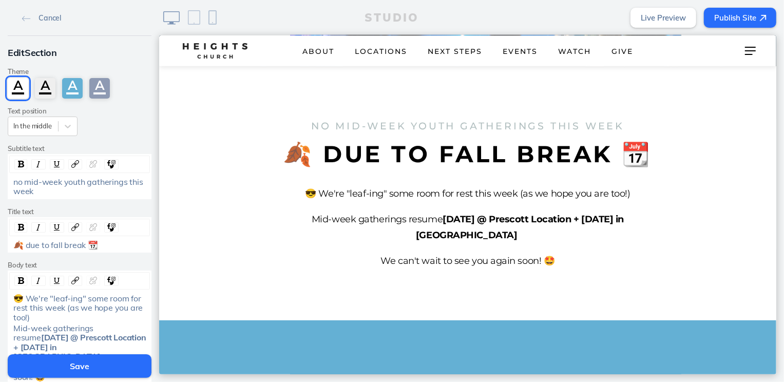
scroll to position [166, 0]
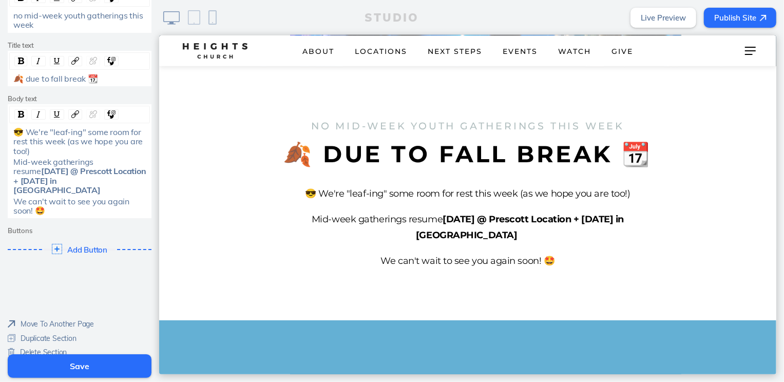
click at [64, 334] on span "Duplicate Section" at bounding box center [49, 338] width 56 height 9
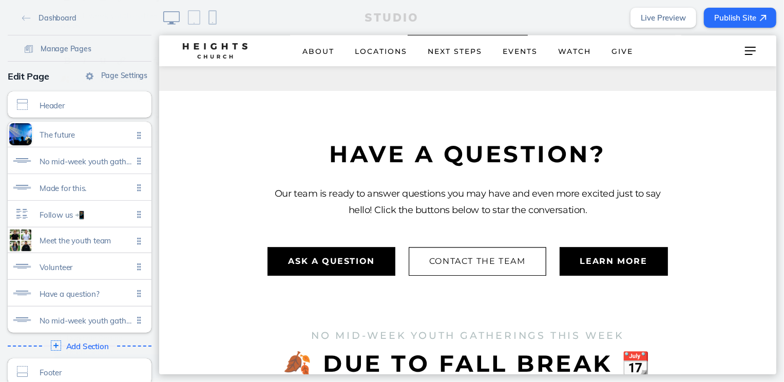
scroll to position [2337, 0]
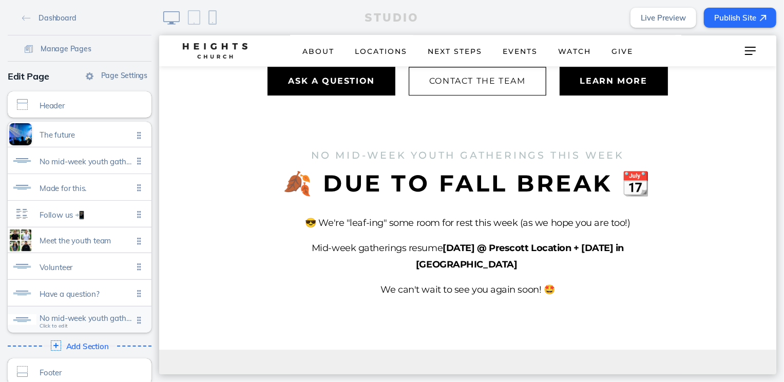
click at [77, 323] on span "No mid-week youth gatherings this week Click to edit" at bounding box center [86, 320] width 93 height 9
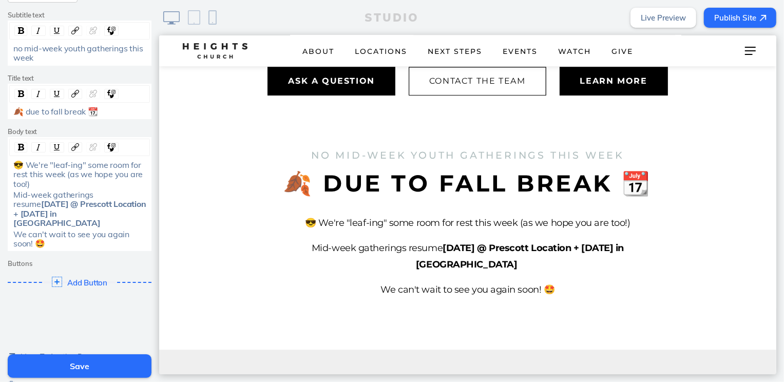
scroll to position [166, 0]
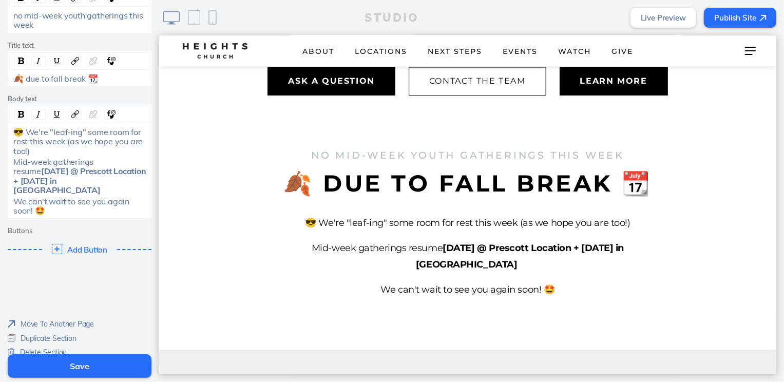
click at [73, 319] on span "Move To Another Page" at bounding box center [57, 323] width 73 height 9
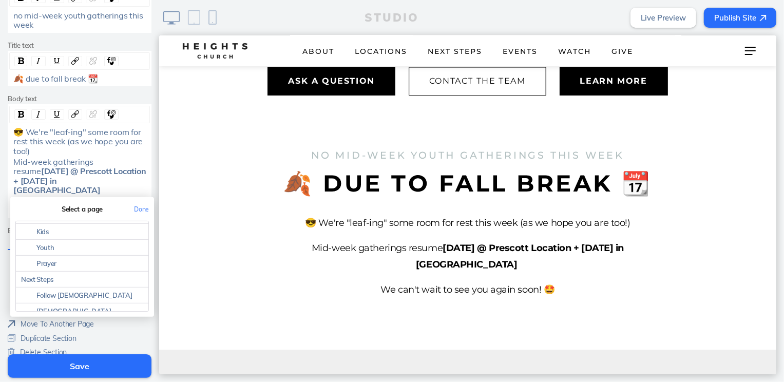
scroll to position [201, 0]
click at [78, 227] on link "Kids" at bounding box center [82, 235] width 132 height 16
click at [145, 198] on button "Done" at bounding box center [141, 209] width 25 height 23
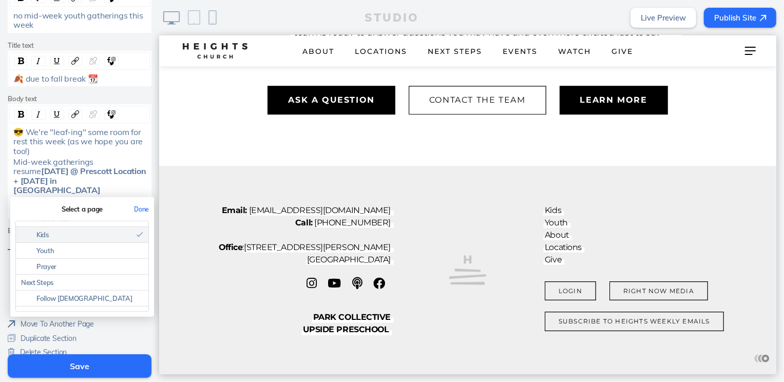
scroll to position [2288, 0]
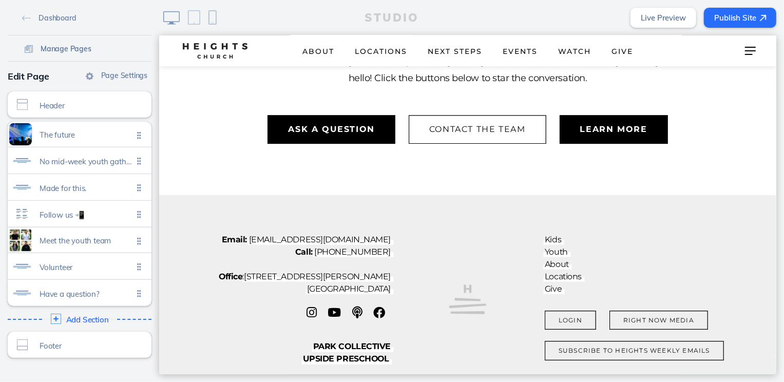
click at [74, 50] on span "Manage Pages" at bounding box center [66, 48] width 51 height 9
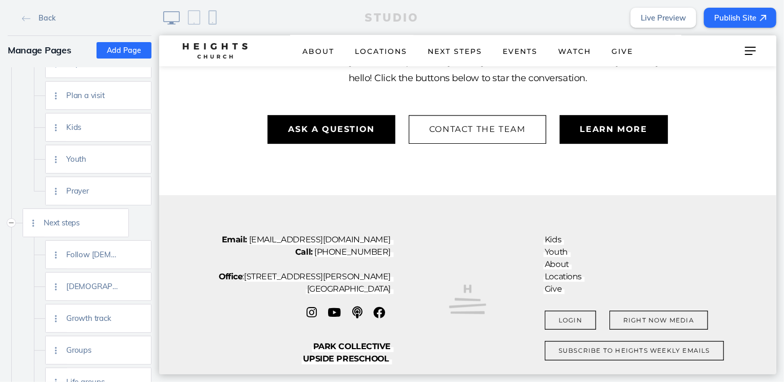
scroll to position [370, 0]
click at [136, 128] on img at bounding box center [140, 127] width 8 height 8
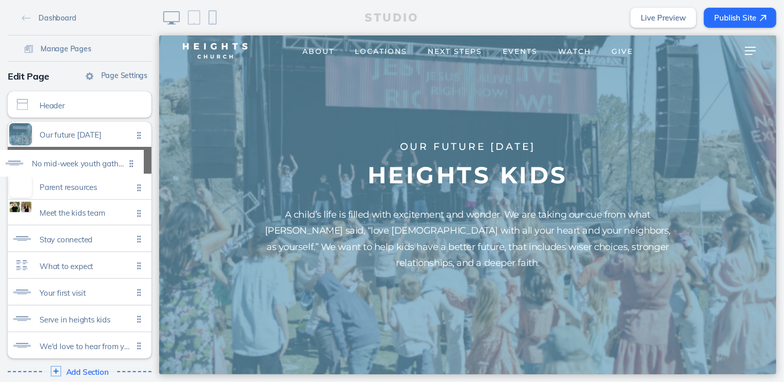
drag, startPoint x: 137, startPoint y: 346, endPoint x: 129, endPoint y: 164, distance: 181.9
click at [129, 164] on ul "Our future [DATE] Click to edit Parent resources Click to edit Meet the kids te…" at bounding box center [80, 240] width 144 height 237
click at [92, 167] on div "No mid-week youth gatherings this week Click to edit" at bounding box center [80, 160] width 144 height 26
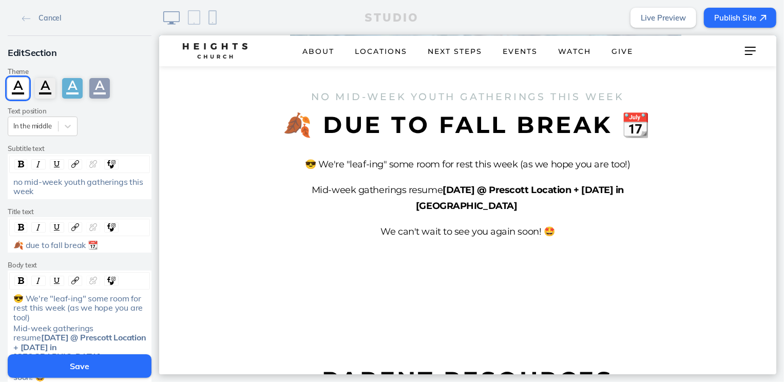
scroll to position [339, 0]
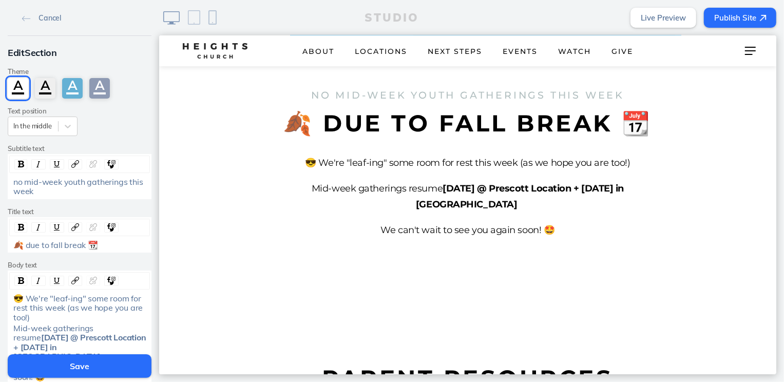
click at [74, 183] on span "no mid-week youth gatherings this week" at bounding box center [78, 187] width 131 height 20
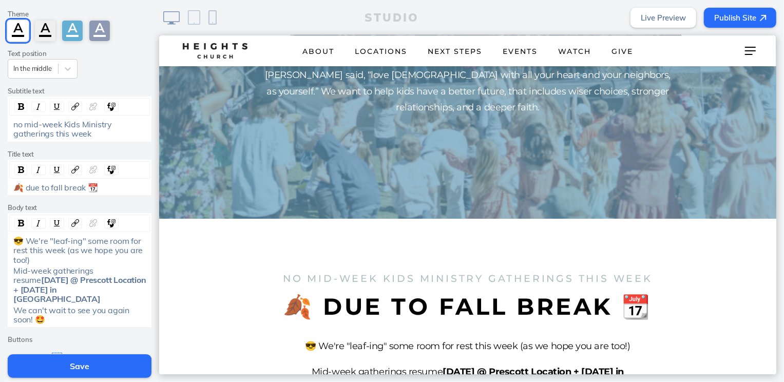
scroll to position [160, 0]
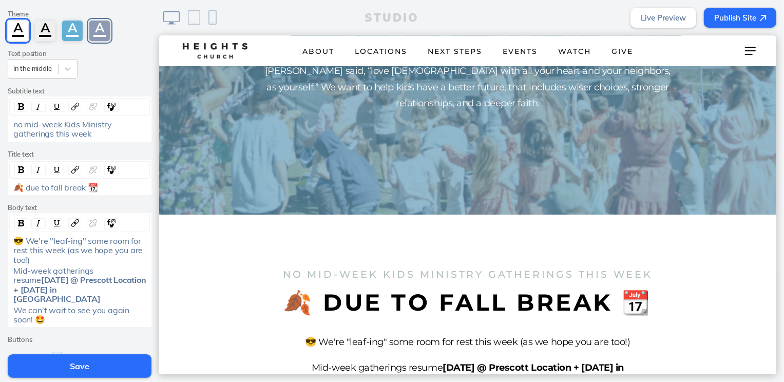
click at [94, 21] on div "A" at bounding box center [99, 31] width 21 height 21
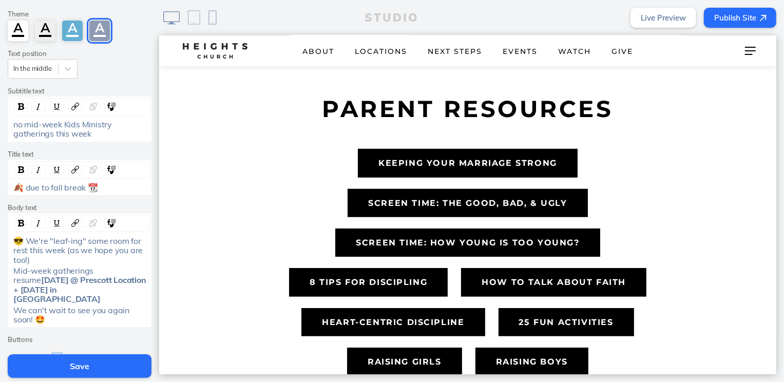
scroll to position [609, 0]
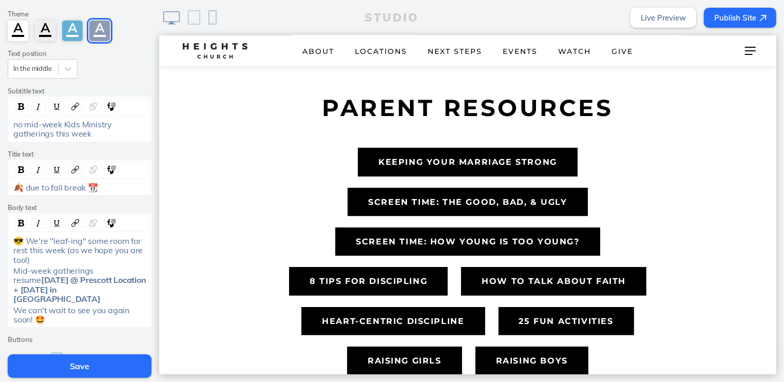
click at [110, 362] on button "Save" at bounding box center [80, 366] width 144 height 24
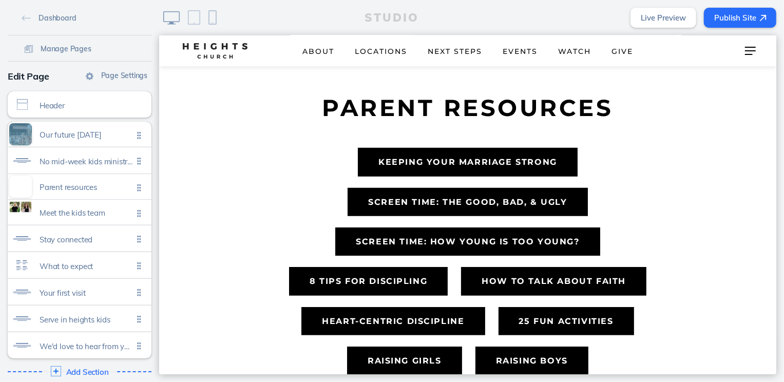
click at [737, 17] on button "Publish Site" at bounding box center [740, 18] width 72 height 20
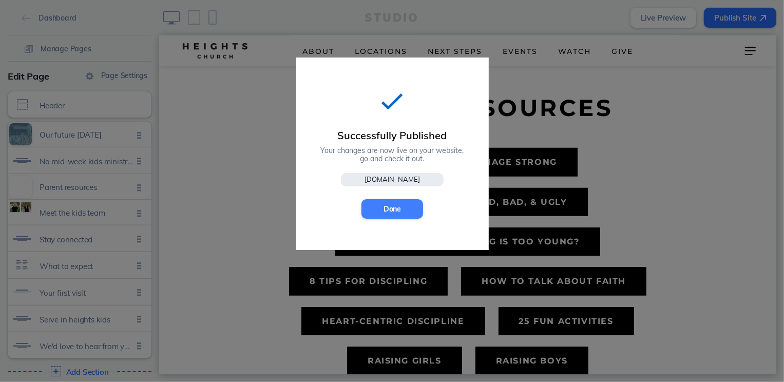
click at [394, 211] on button "Done" at bounding box center [392, 209] width 62 height 20
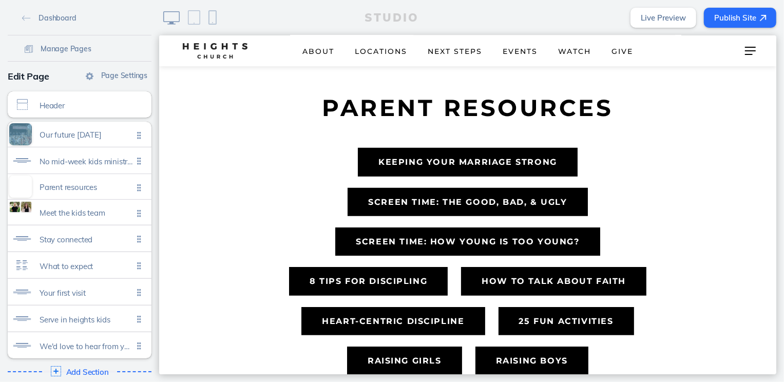
click at [739, 20] on button "Publish Site" at bounding box center [740, 18] width 72 height 20
